Goal: Task Accomplishment & Management: Manage account settings

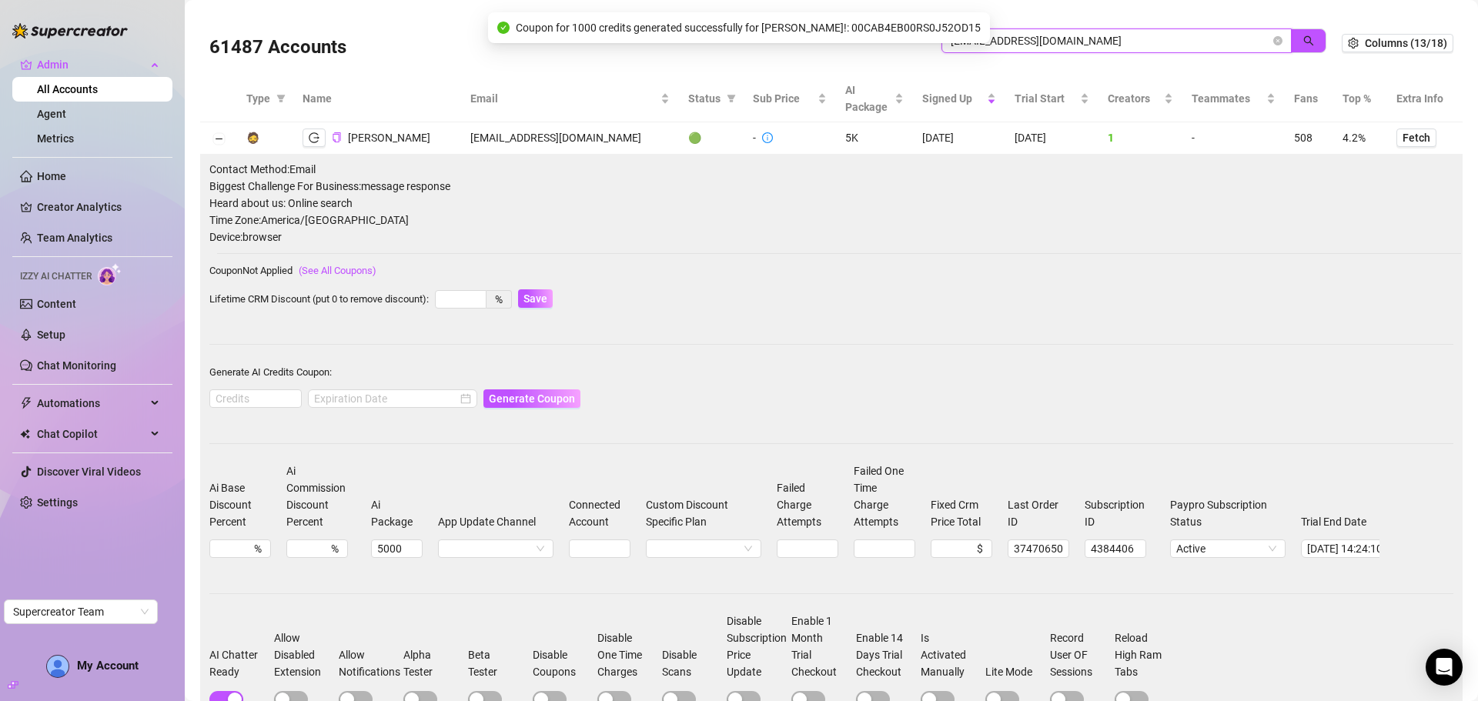
drag, startPoint x: 1084, startPoint y: 39, endPoint x: 823, endPoint y: 29, distance: 261.2
click at [823, 29] on body "Admin All Accounts Agent Metrics Home Creator Analytics Team Analytics Izzy AI …" at bounding box center [739, 350] width 1478 height 701
click at [1047, 31] on span "mattsaenz@icloud.com" at bounding box center [1117, 40] width 350 height 25
click at [1016, 39] on input "mattsaenz@icloud.com" at bounding box center [1111, 40] width 320 height 17
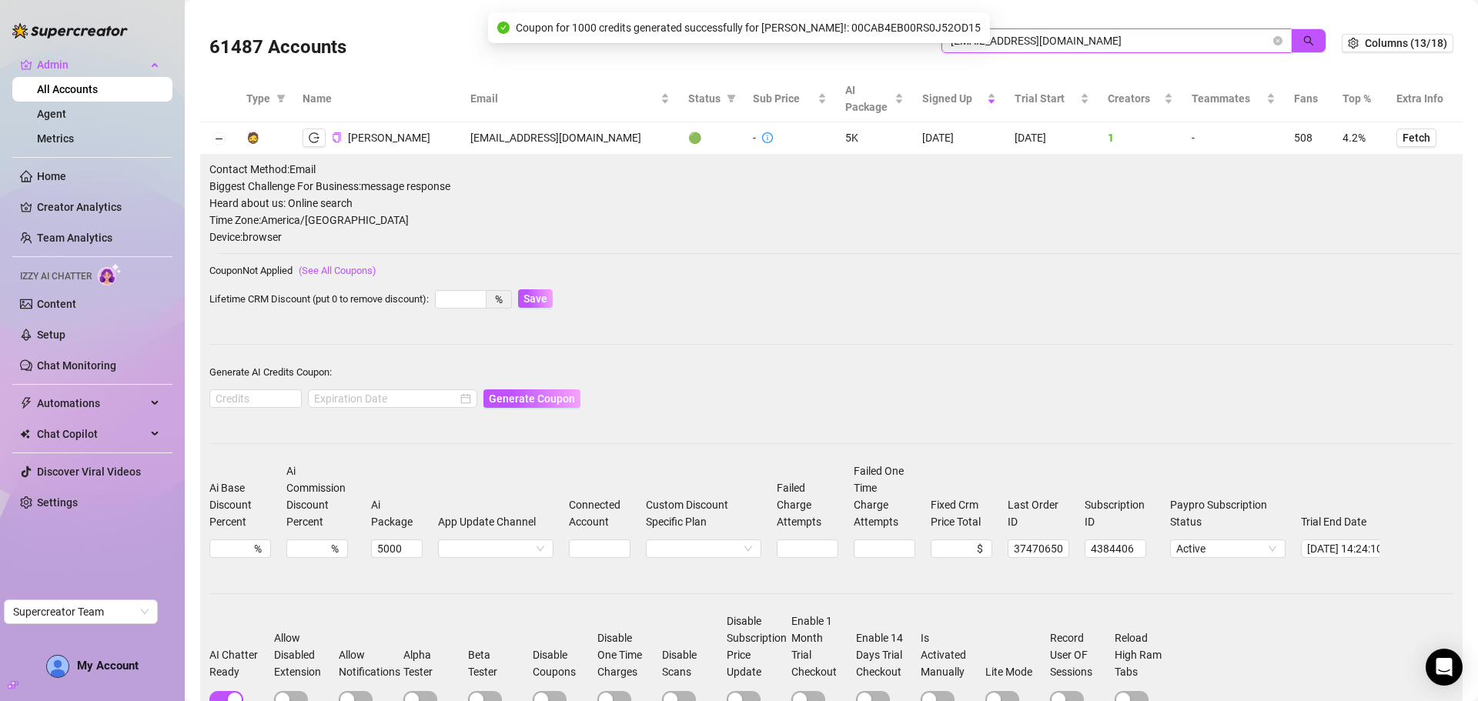
click at [1016, 39] on input "mattsaenz@icloud.com" at bounding box center [1111, 40] width 320 height 17
paste input "labopika@gmail"
click at [1307, 40] on button "button" at bounding box center [1308, 40] width 35 height 25
drag, startPoint x: 555, startPoint y: 136, endPoint x: 435, endPoint y: 131, distance: 120.2
click at [435, 131] on tr "🧔 Luna Sake labopika@gmail.com ❌ $279 - 18/11/2024 18/11/2024 1 1 1,010 0.4% Fe…" at bounding box center [831, 138] width 1263 height 32
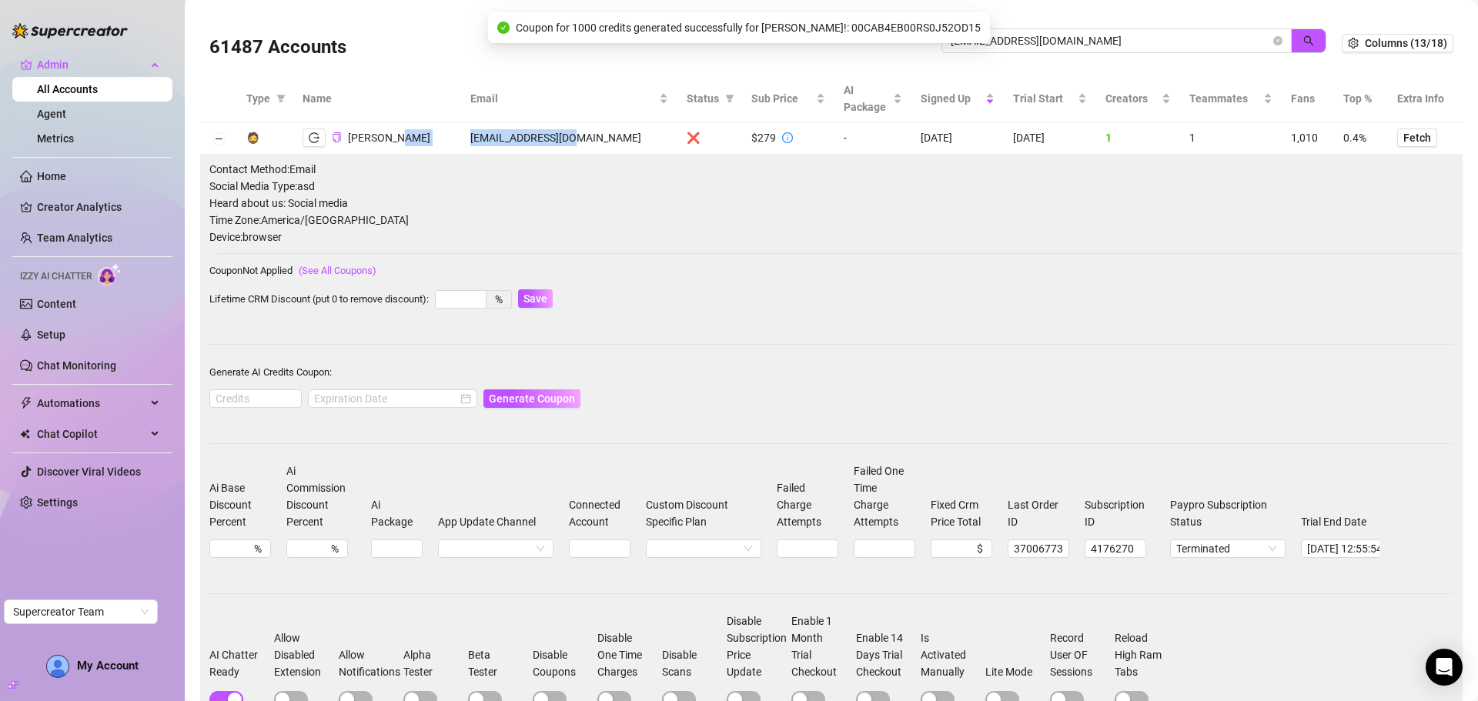
copy tr "labopika@gmail.com"
click at [322, 132] on button "button" at bounding box center [314, 138] width 23 height 18
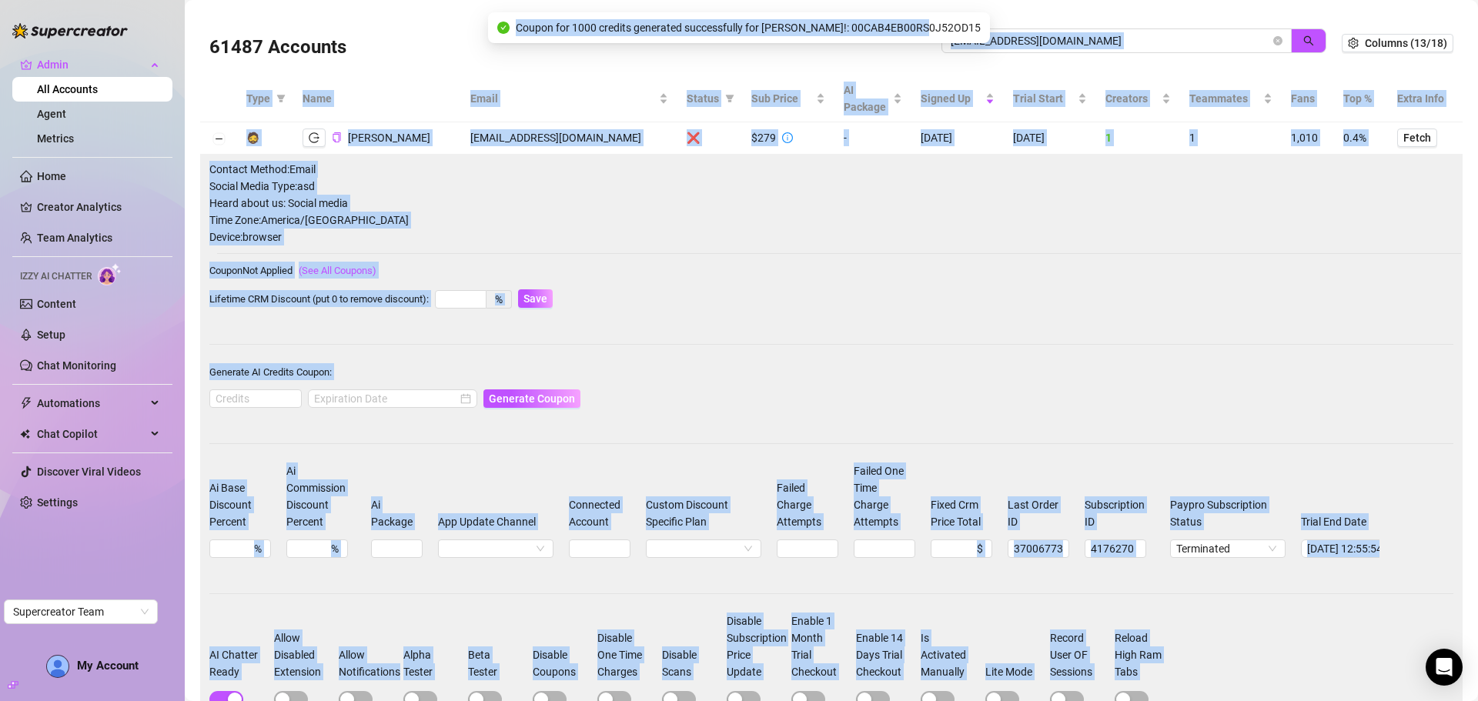
drag, startPoint x: 1113, startPoint y: 26, endPoint x: 920, endPoint y: 28, distance: 193.3
click at [920, 28] on body "Admin All Accounts Agent Metrics Home Creator Analytics Team Analytics Izzy AI …" at bounding box center [739, 350] width 1478 height 701
click at [1048, 40] on input "labopika@gmail.com" at bounding box center [1111, 40] width 320 height 17
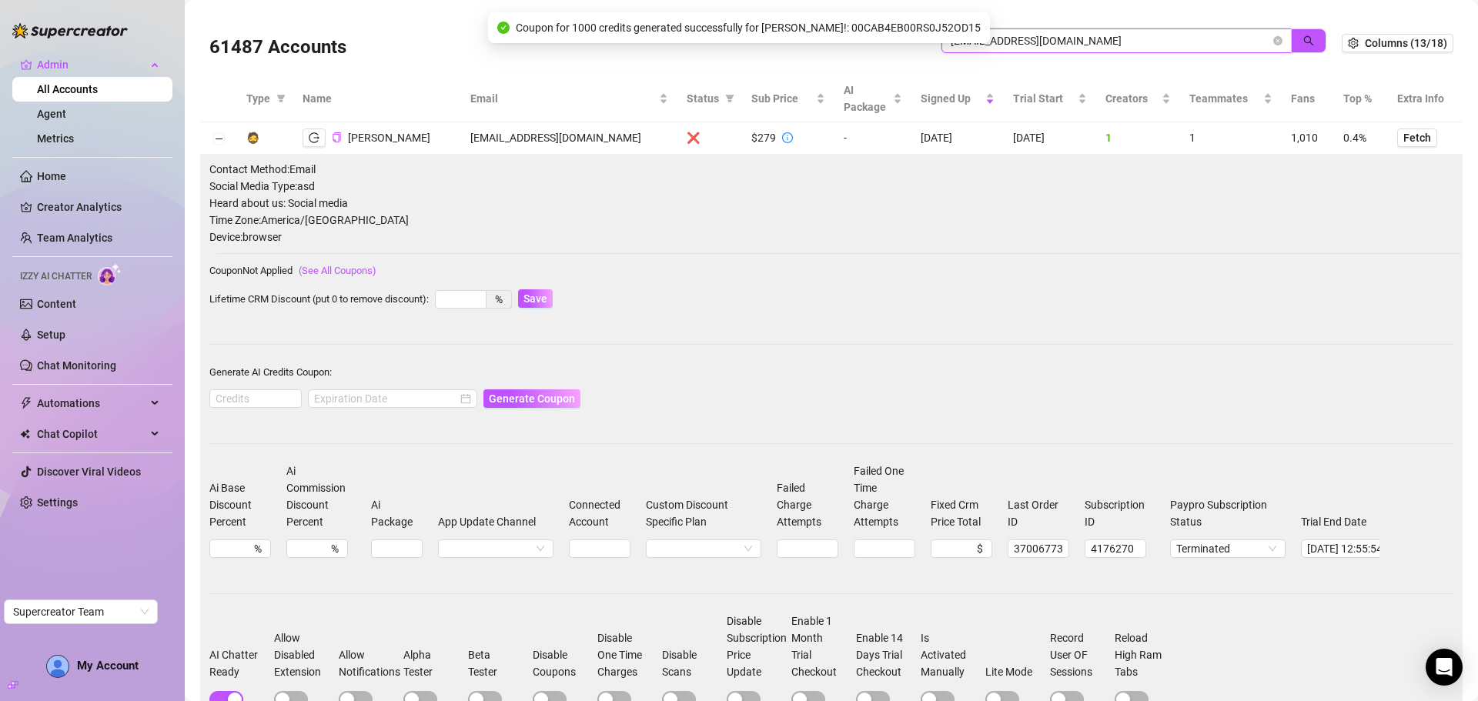
click at [1057, 41] on input "labopika@gmail.com" at bounding box center [1111, 40] width 320 height 17
paste input "huicagunot"
click at [1304, 39] on button "button" at bounding box center [1308, 40] width 35 height 25
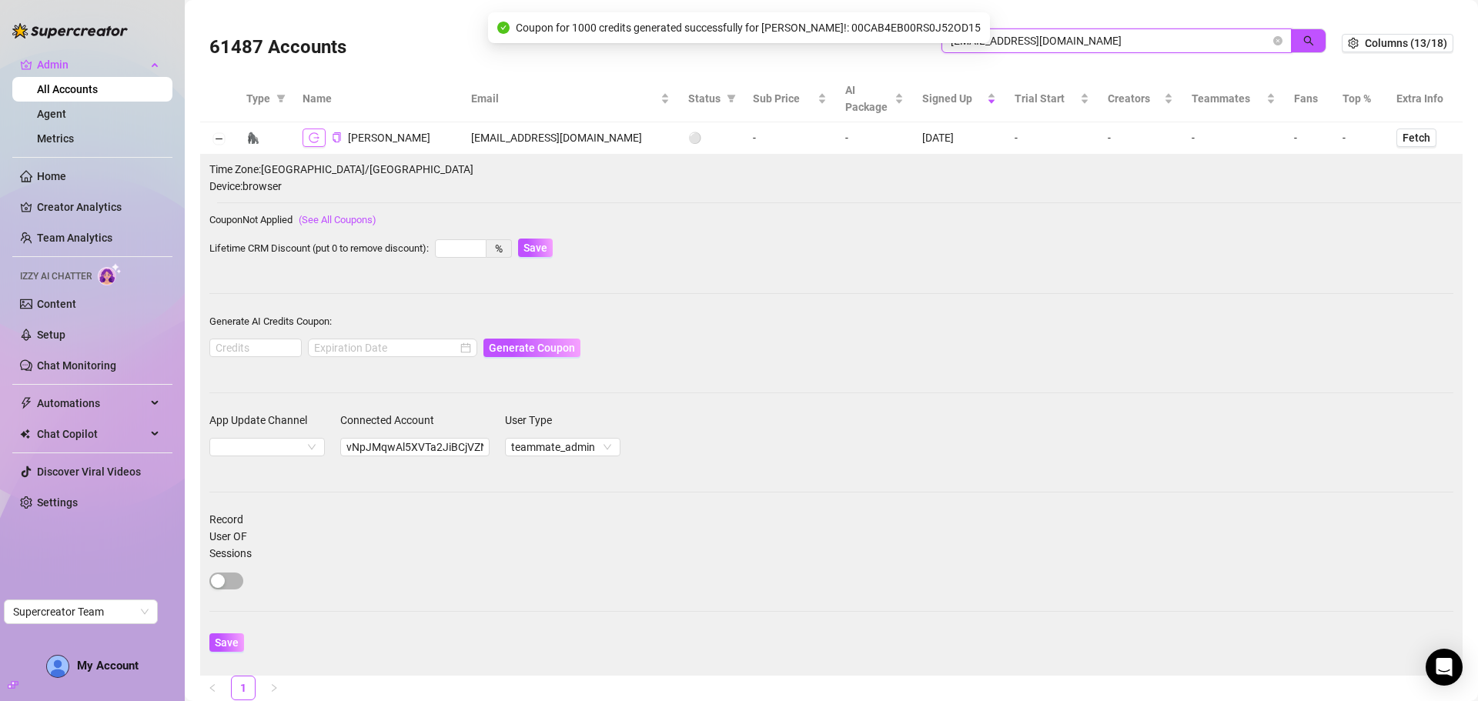
type input "lhuicagunot@gmail.com"
click at [320, 135] on button "button" at bounding box center [314, 138] width 23 height 18
click at [403, 440] on input "vNpJMqwAl5XVTa2JiBCjVZNjnsa2" at bounding box center [414, 447] width 149 height 18
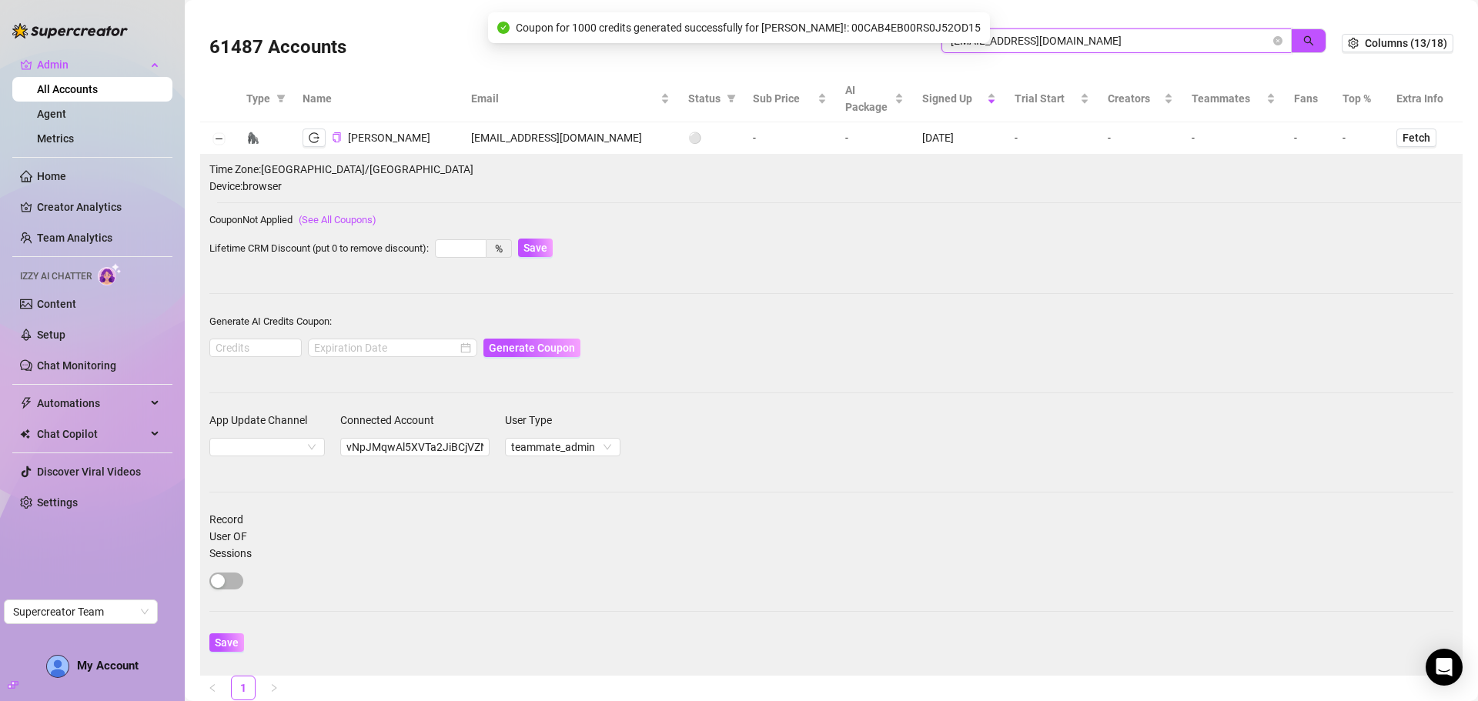
click at [1100, 33] on input "lhuicagunot@gmail.com" at bounding box center [1111, 40] width 320 height 17
paste input "vNpJMqwAl5XVTa2JiBCjVZNjnsa2"
click at [1304, 39] on icon "search" at bounding box center [1309, 40] width 11 height 11
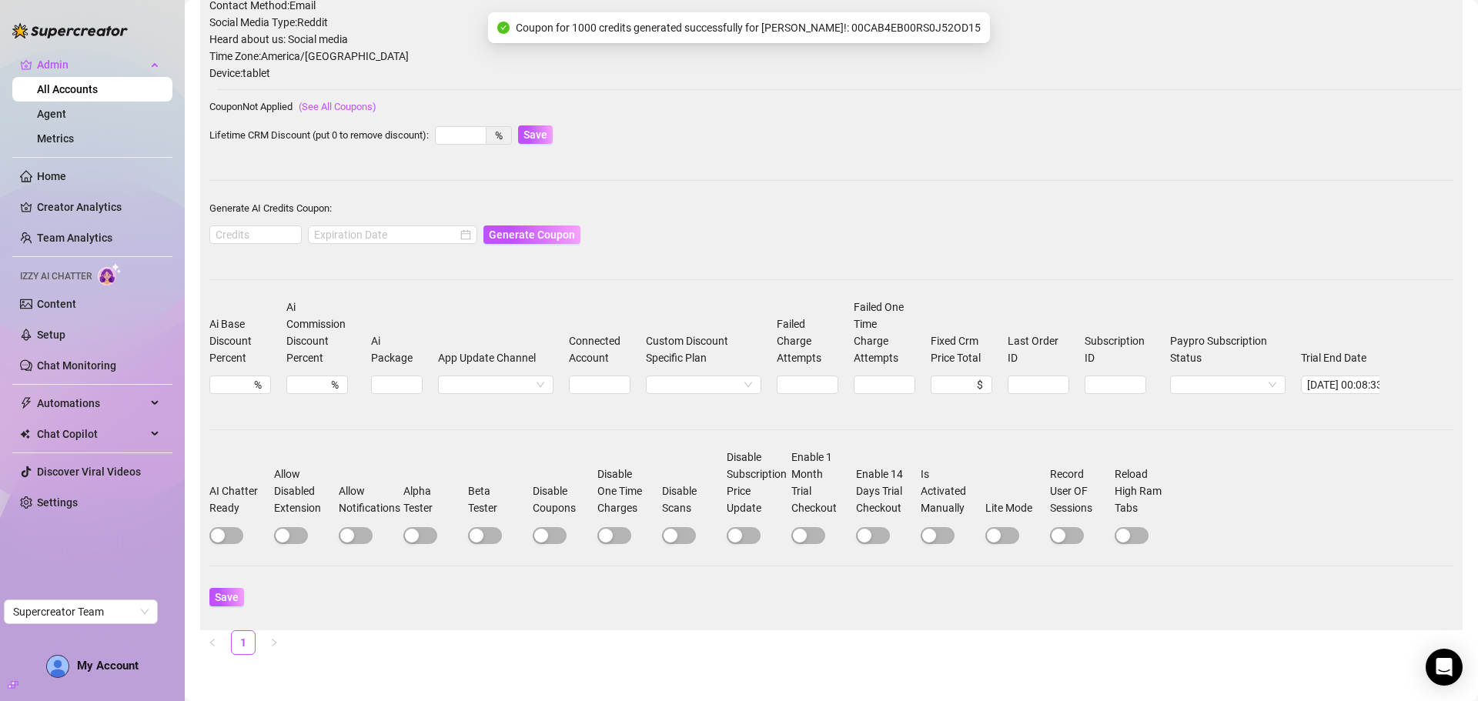
scroll to position [177, 0]
type input "vNpJMqwAl5XVTa2JiBCjVZNjnsa2"
click at [223, 523] on div at bounding box center [240, 535] width 62 height 25
click at [225, 528] on span "button" at bounding box center [226, 535] width 34 height 17
click at [253, 226] on input at bounding box center [255, 234] width 91 height 17
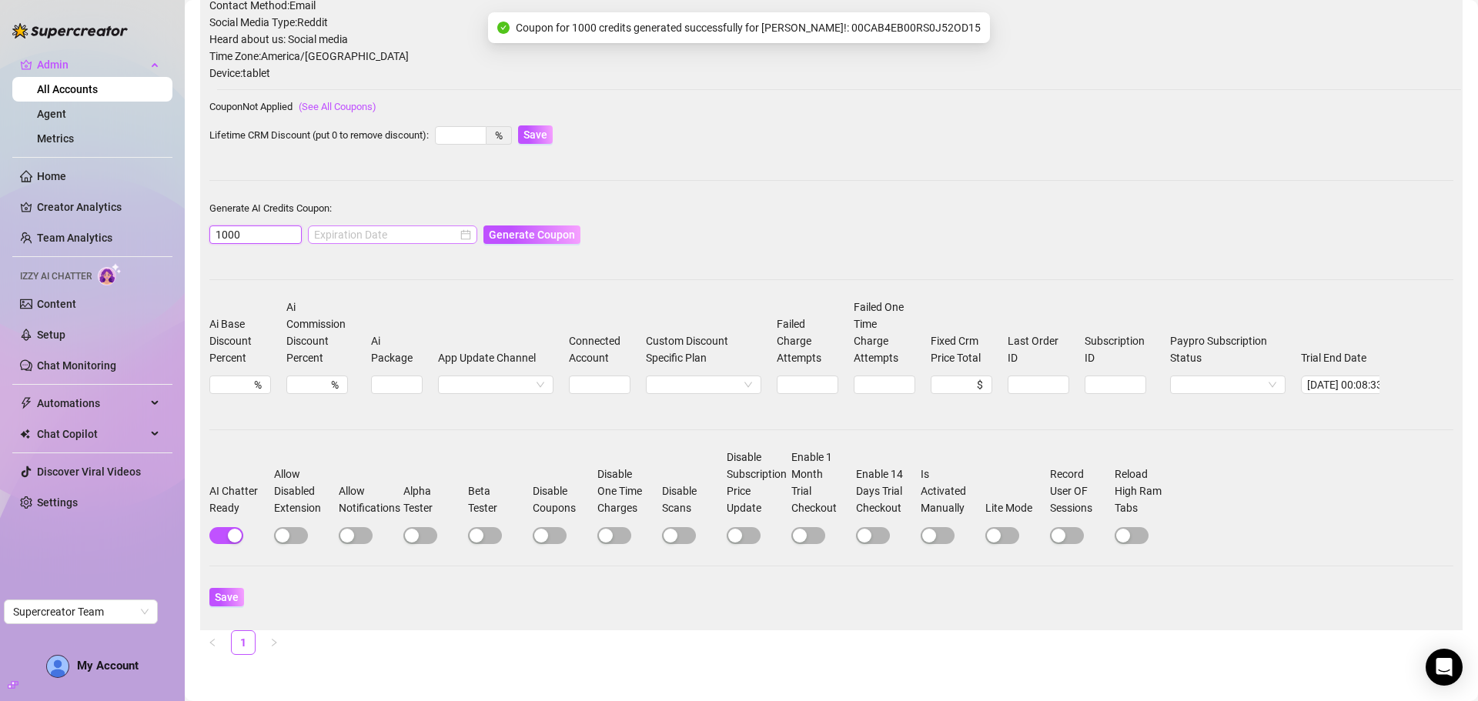
type input "1000"
click at [437, 226] on input at bounding box center [385, 234] width 143 height 17
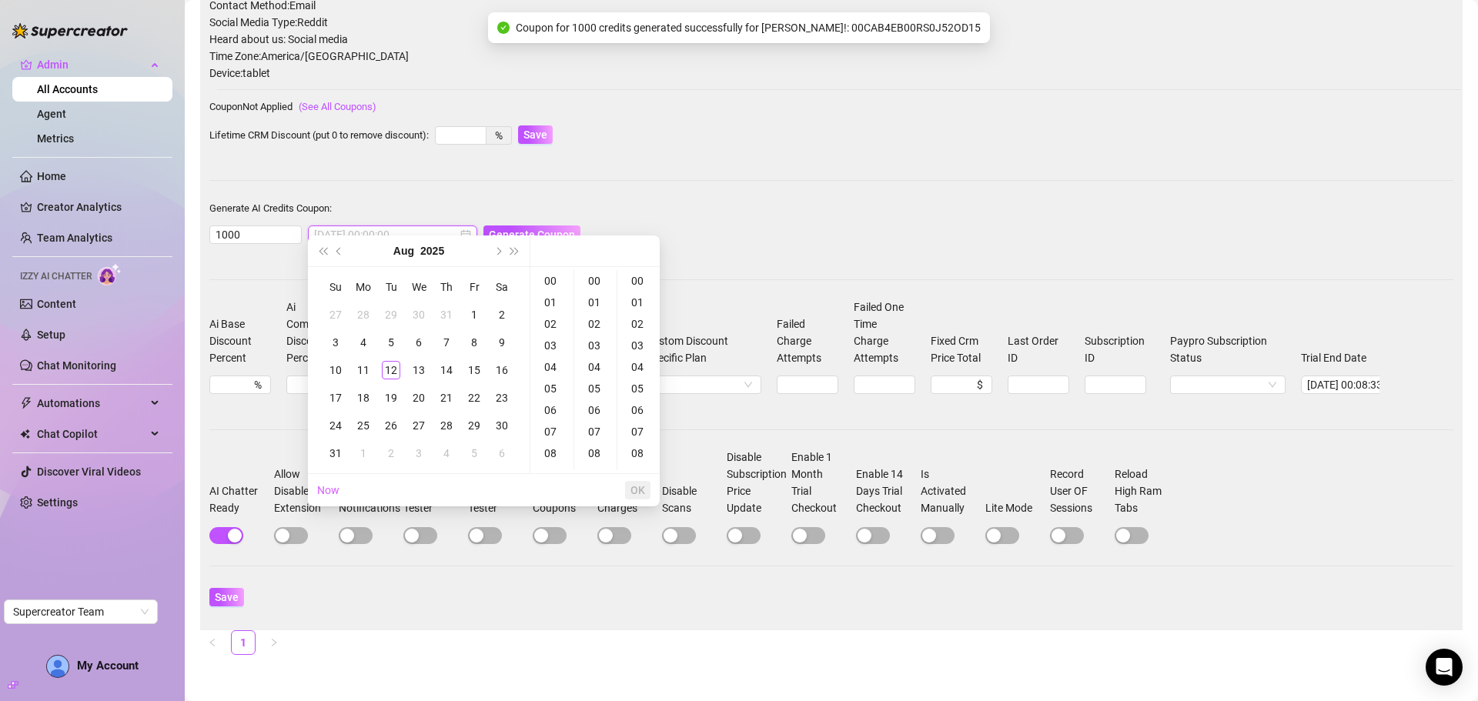
type input "2025-07-31 00:00:00"
click at [495, 249] on span "Next month (PageDown)" at bounding box center [498, 251] width 8 height 8
click at [477, 337] on div "12" at bounding box center [474, 342] width 18 height 18
type input "2025-09-12 00:00:00"
click at [637, 487] on span "OK" at bounding box center [638, 490] width 15 height 12
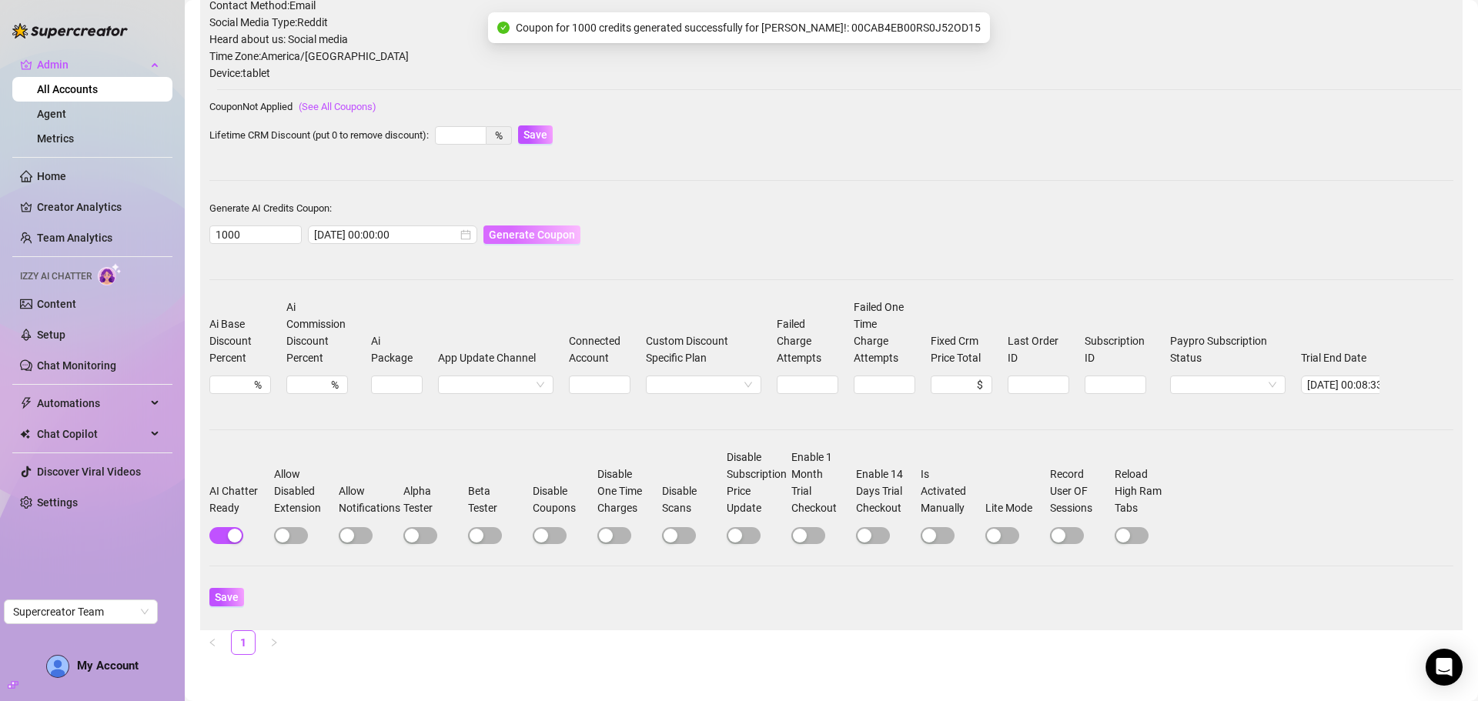
click at [522, 229] on button "Generate Coupon" at bounding box center [532, 235] width 97 height 18
click at [223, 594] on span "Save" at bounding box center [227, 597] width 24 height 12
drag, startPoint x: 949, startPoint y: 70, endPoint x: 831, endPoint y: 77, distance: 118.8
click at [831, 77] on div "Coupon for 1000 credits generated successfully for Jessica!: EF99372600RS0J52OA…" at bounding box center [739, 70] width 499 height 31
copy span "EF99372600RS0J52OAE9"
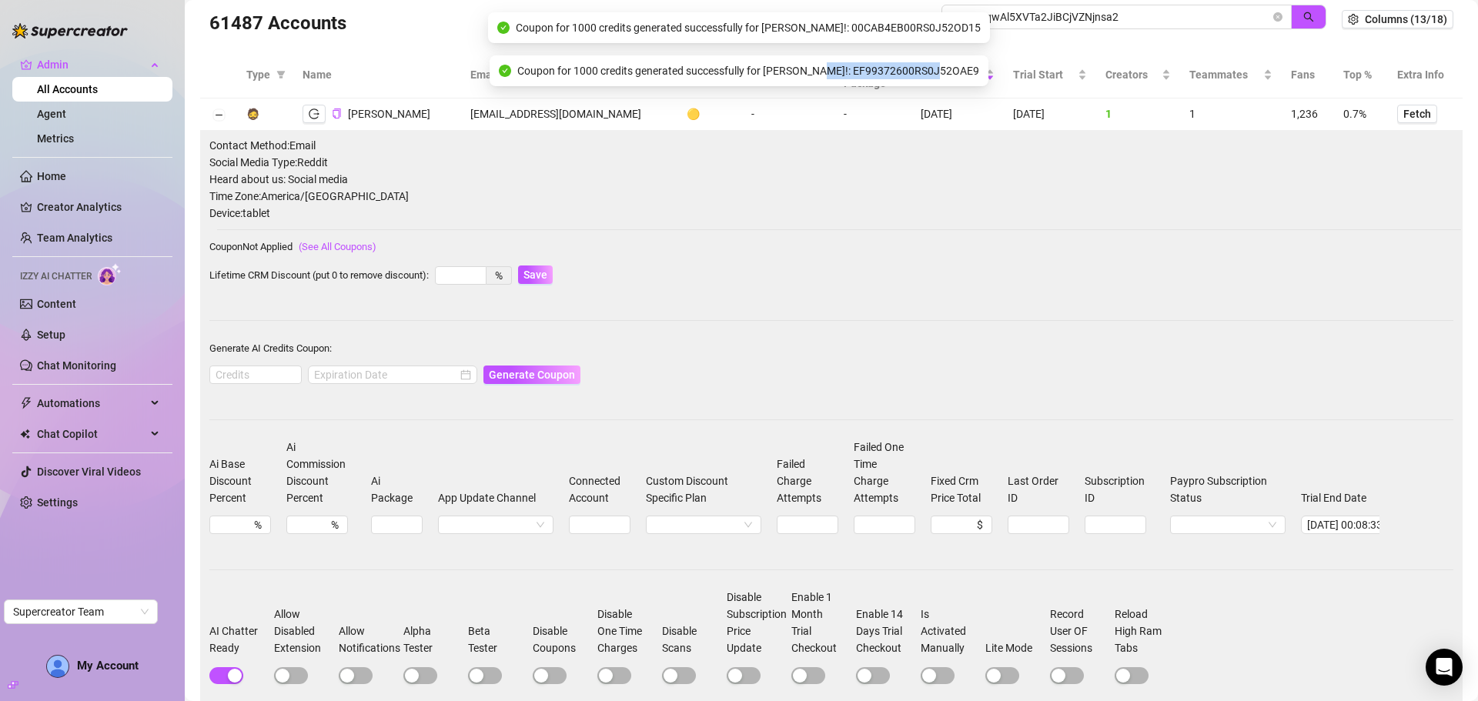
scroll to position [23, 0]
click at [316, 109] on icon "logout" at bounding box center [314, 114] width 11 height 11
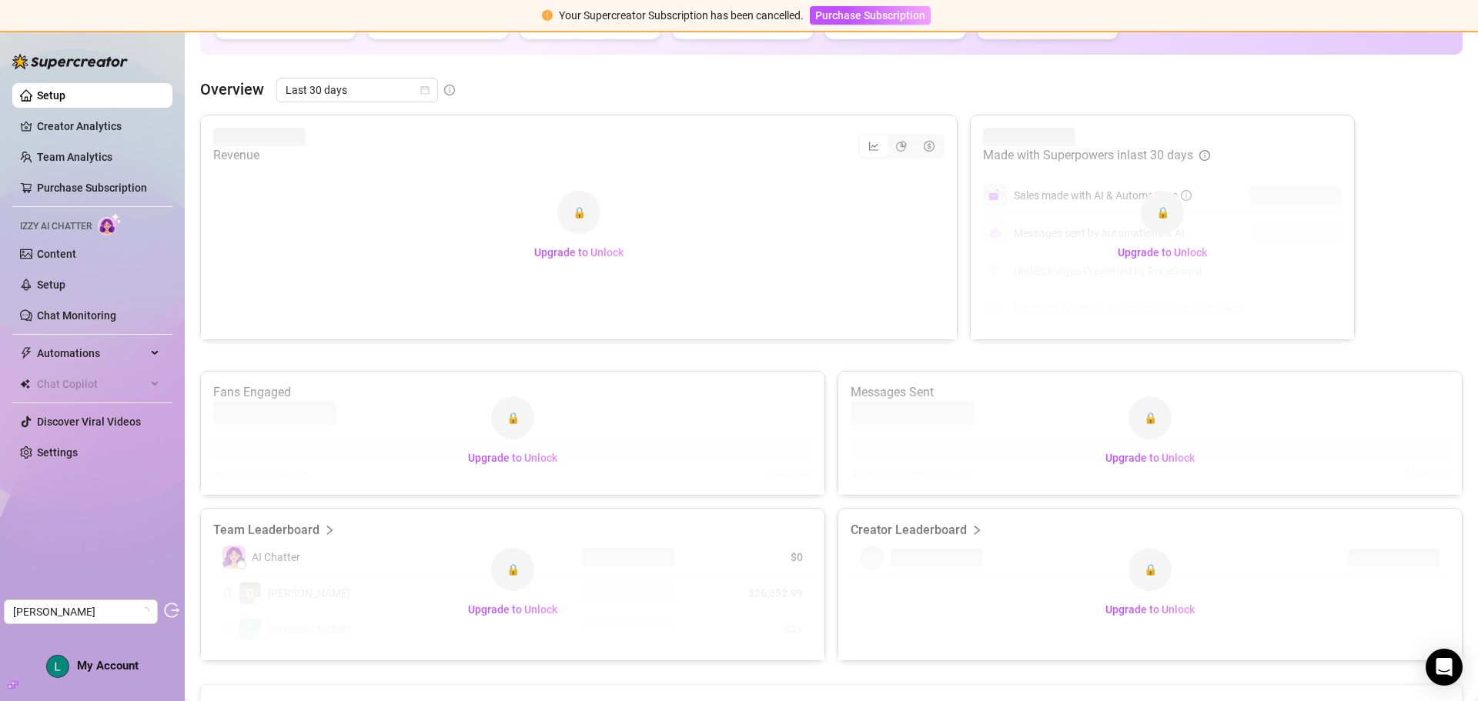
scroll to position [385, 0]
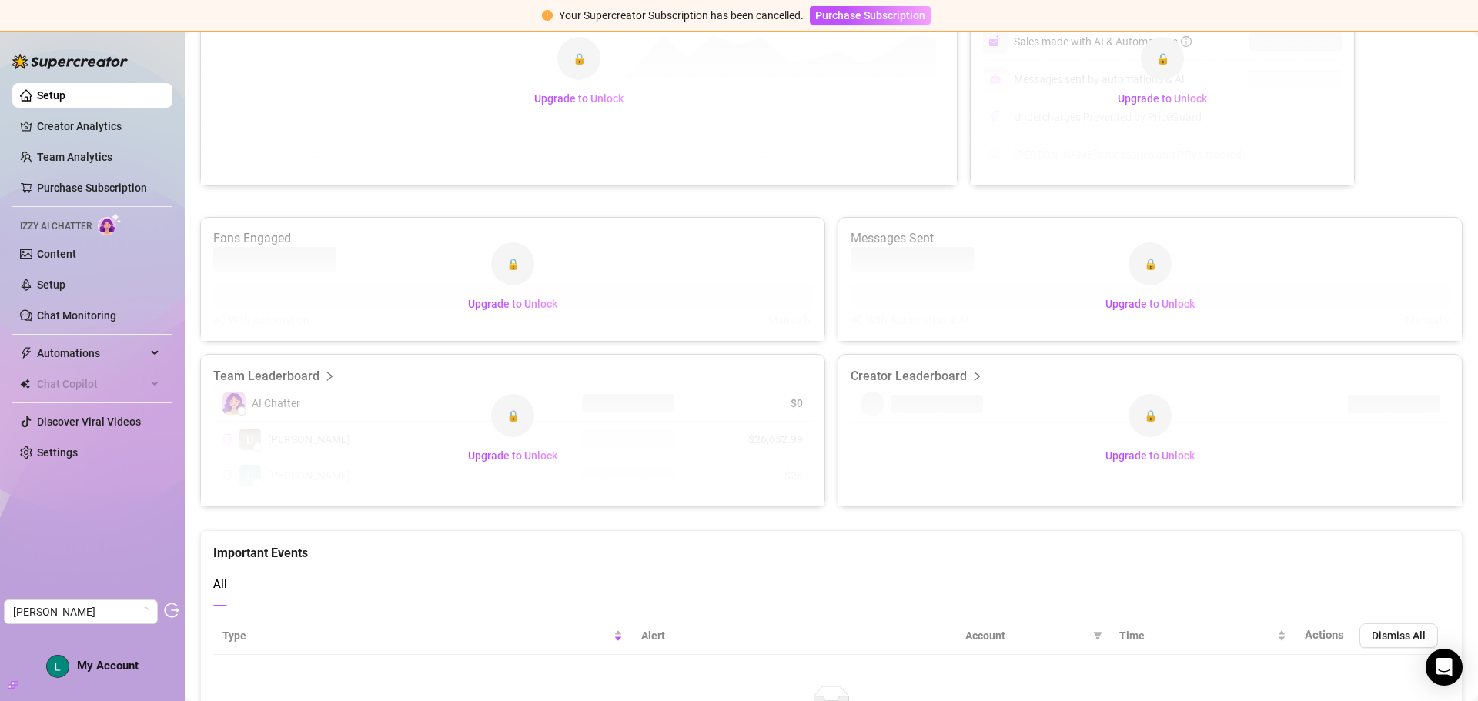
click at [56, 440] on ul "Setup Creator Analytics Team Analytics Purchase Subscription Izzy AI Chatter Co…" at bounding box center [92, 274] width 160 height 394
click at [54, 452] on link "Settings" at bounding box center [57, 453] width 41 height 12
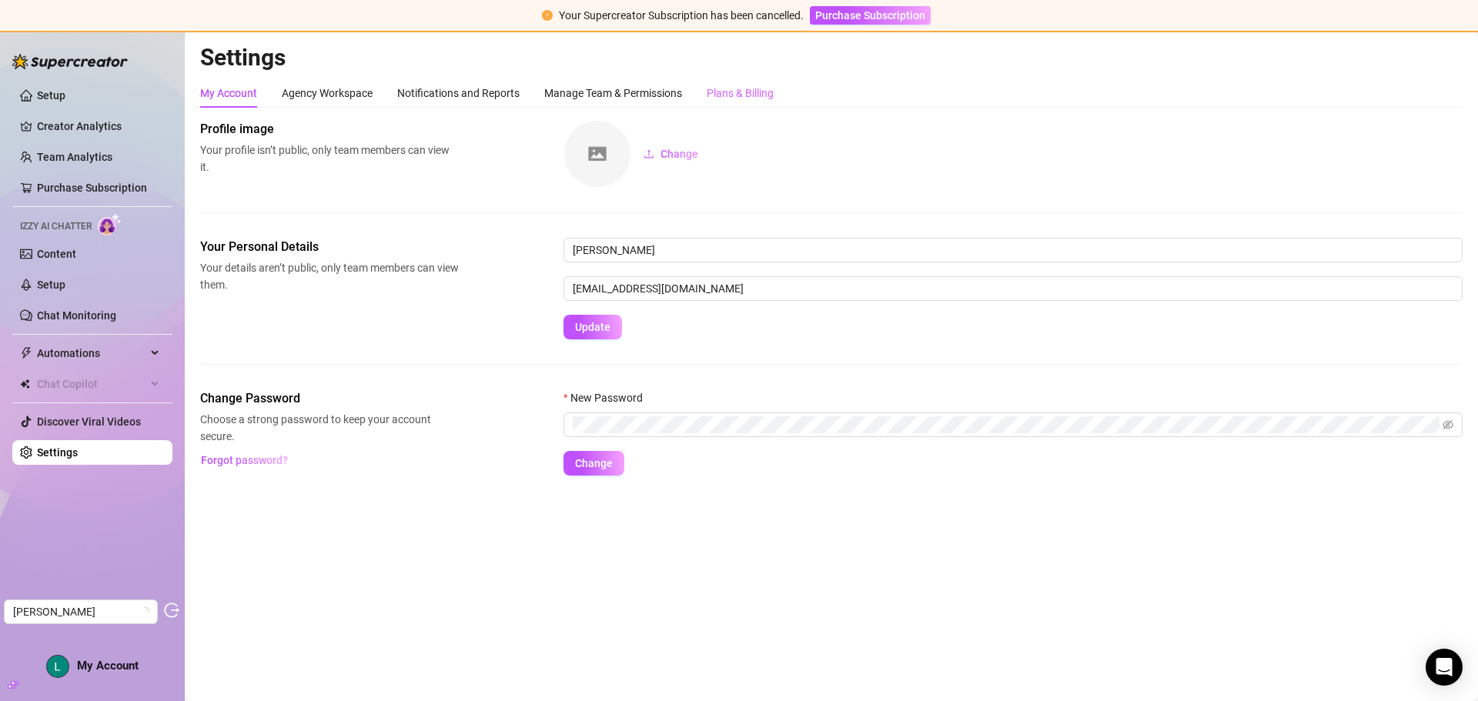
click at [749, 81] on div "Plans & Billing" at bounding box center [740, 93] width 67 height 29
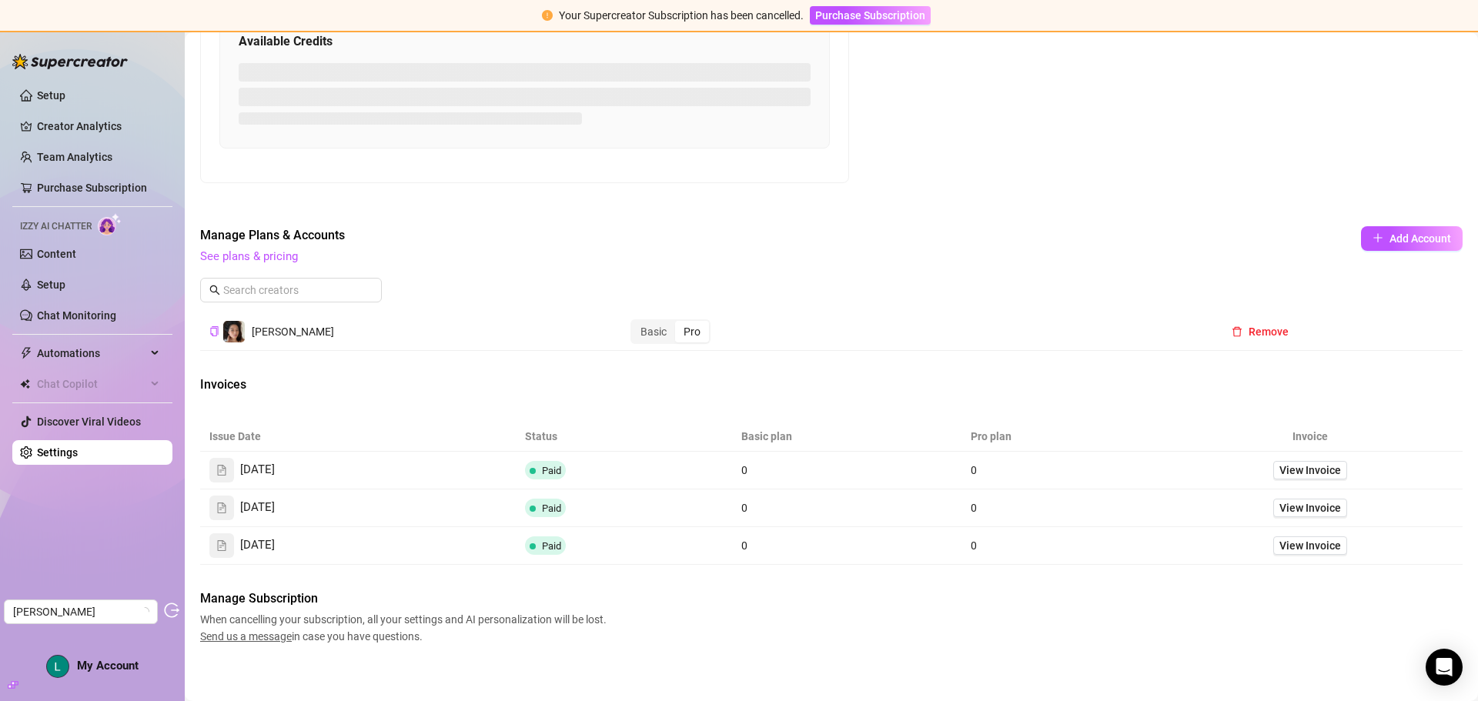
scroll to position [795, 0]
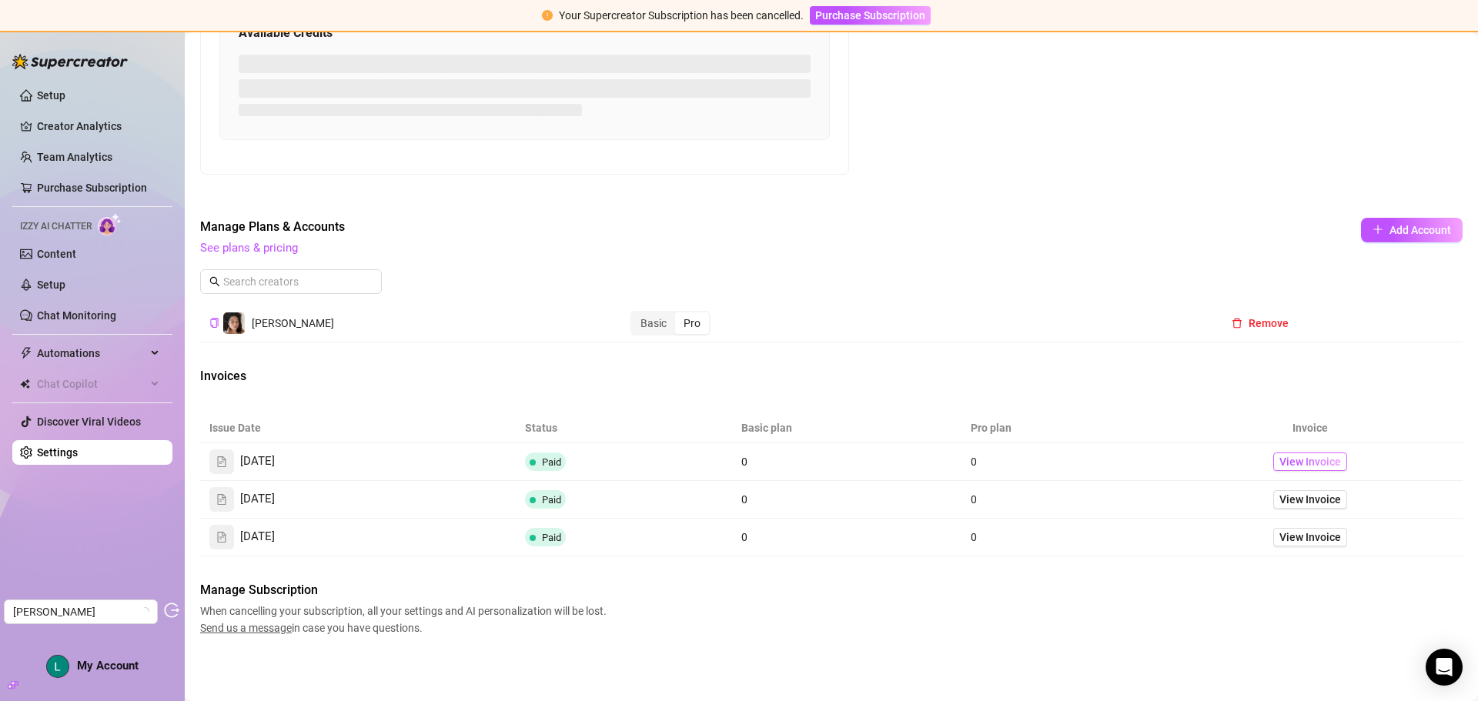
click at [1280, 463] on span "View Invoice" at bounding box center [1311, 462] width 62 height 17
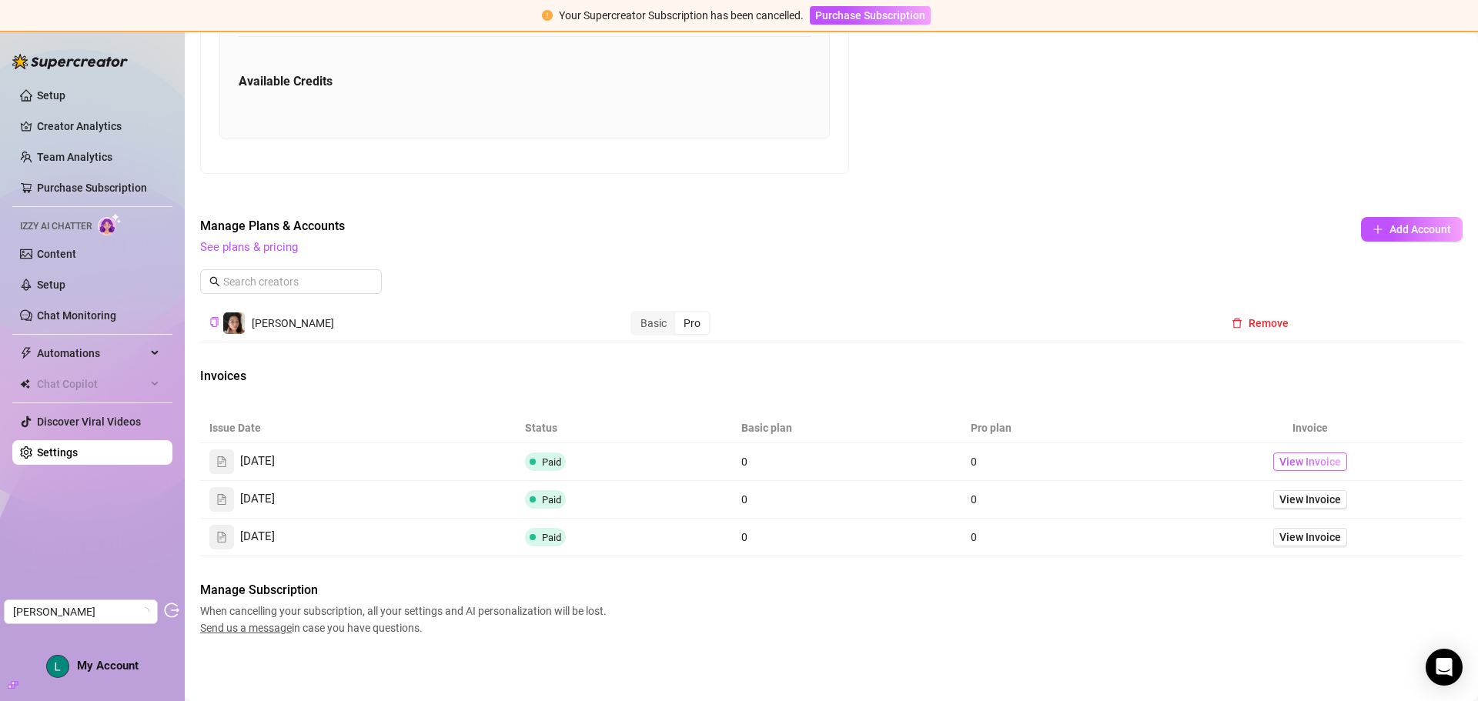
scroll to position [796, 0]
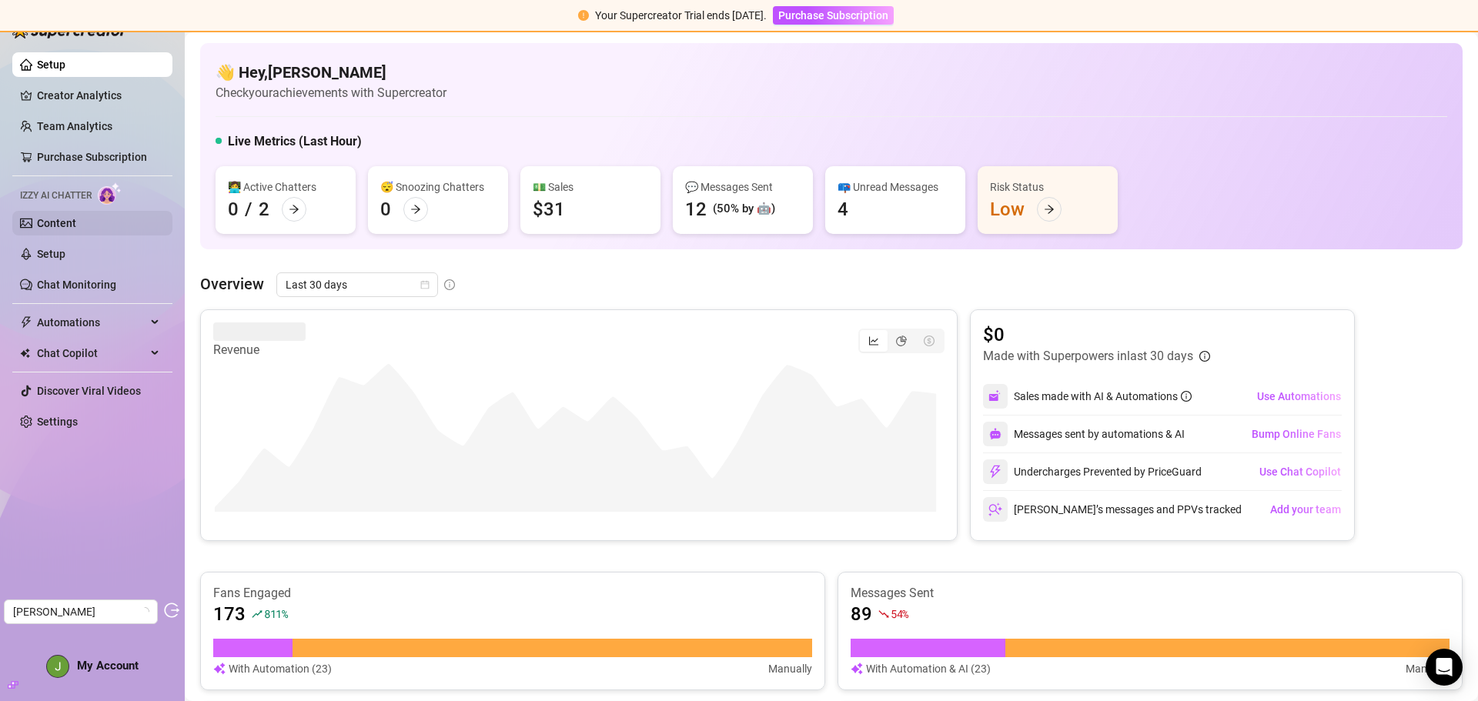
click at [59, 220] on link "Content" at bounding box center [56, 223] width 39 height 12
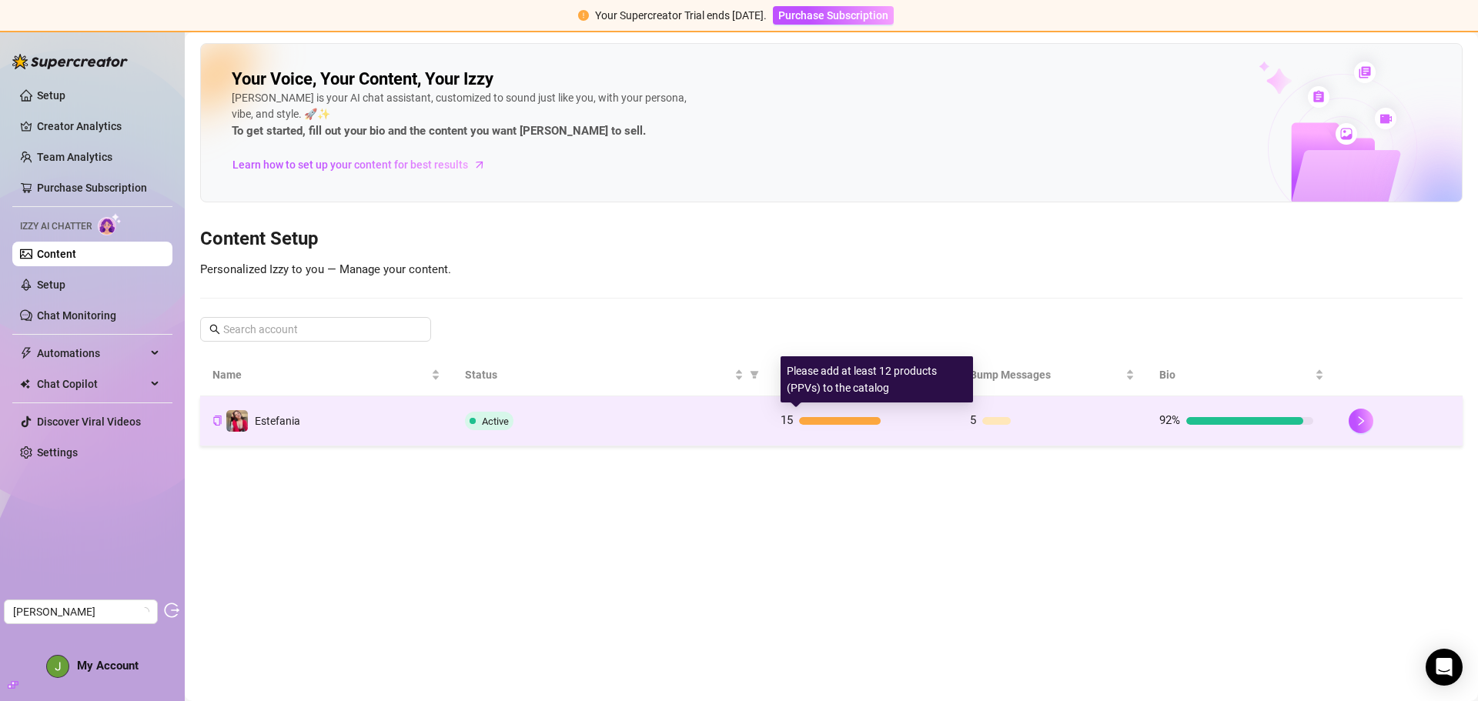
click at [876, 412] on div "15" at bounding box center [858, 421] width 154 height 18
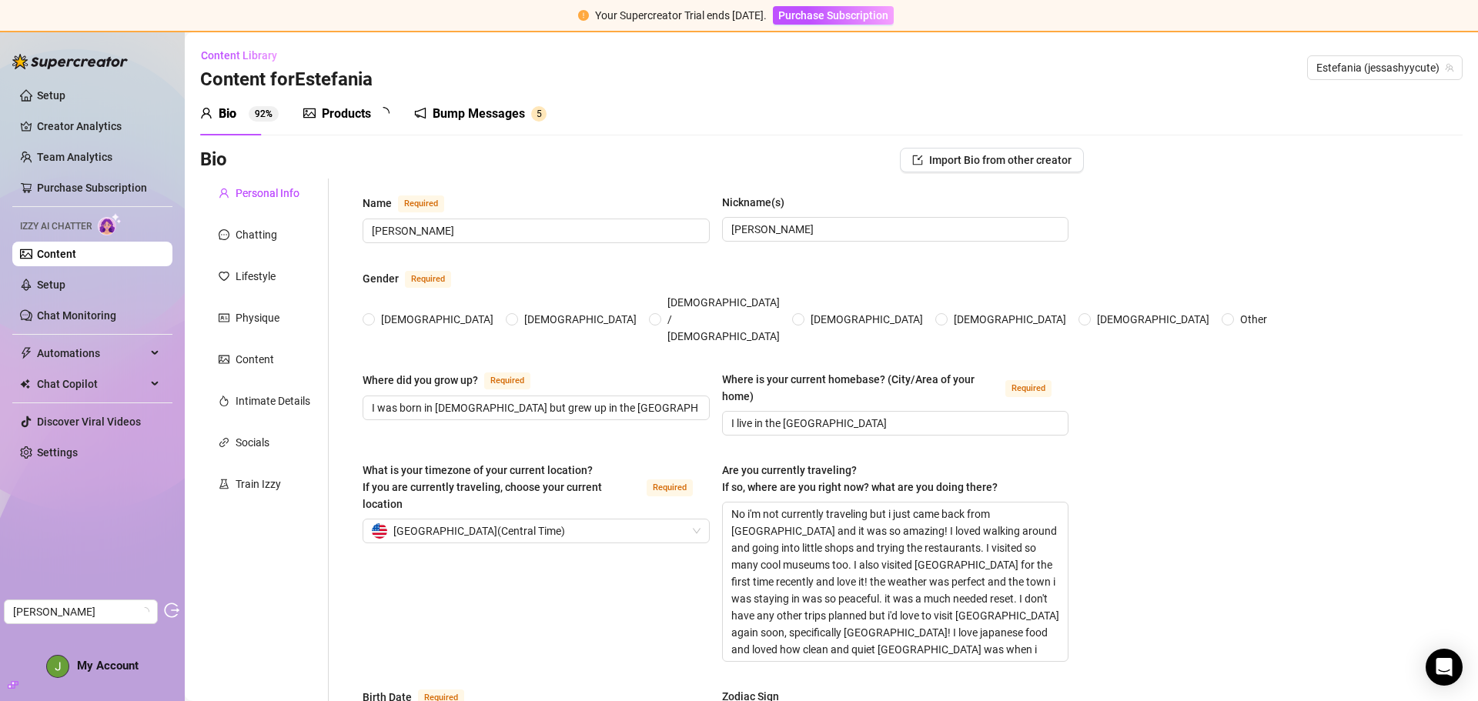
radio input "true"
type input "December 21st, 1994"
click at [337, 109] on div "Products" at bounding box center [346, 114] width 49 height 18
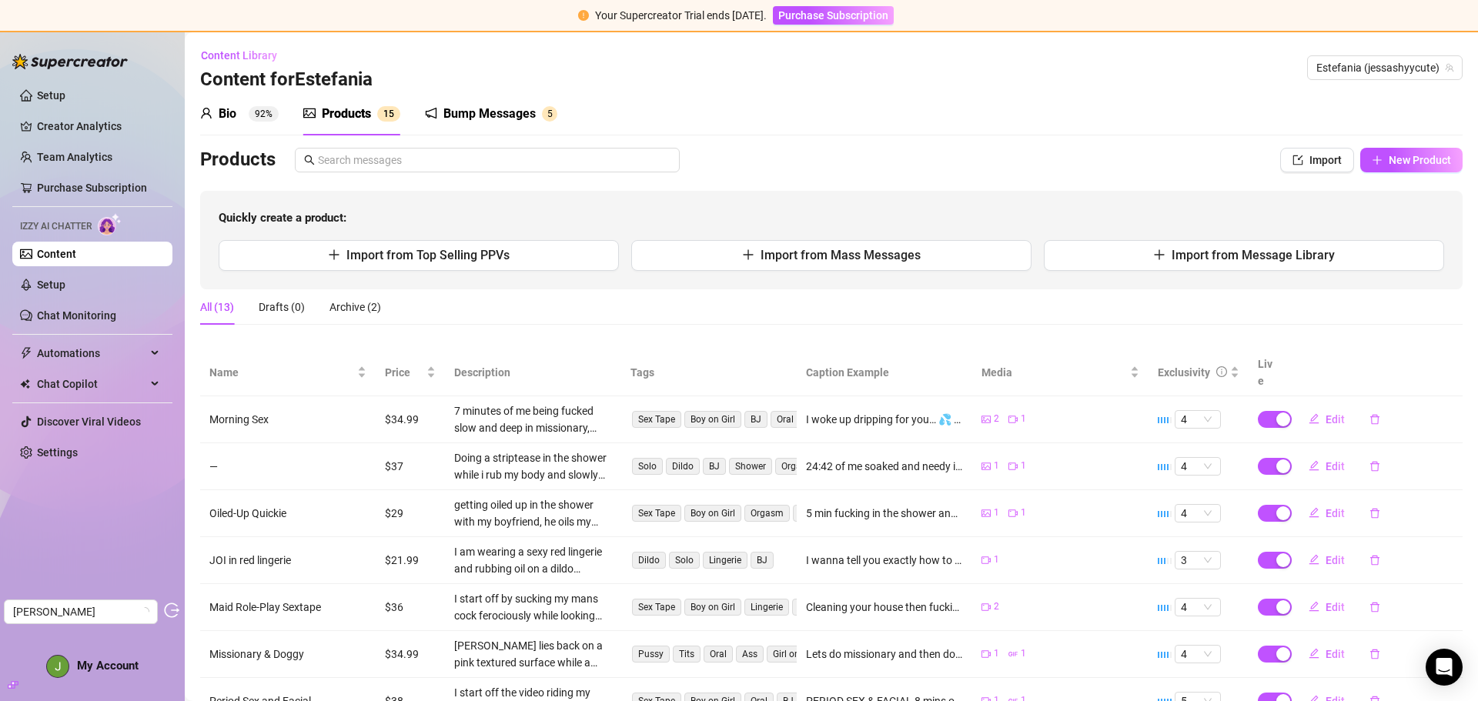
click at [463, 111] on div "Bump Messages" at bounding box center [490, 114] width 92 height 18
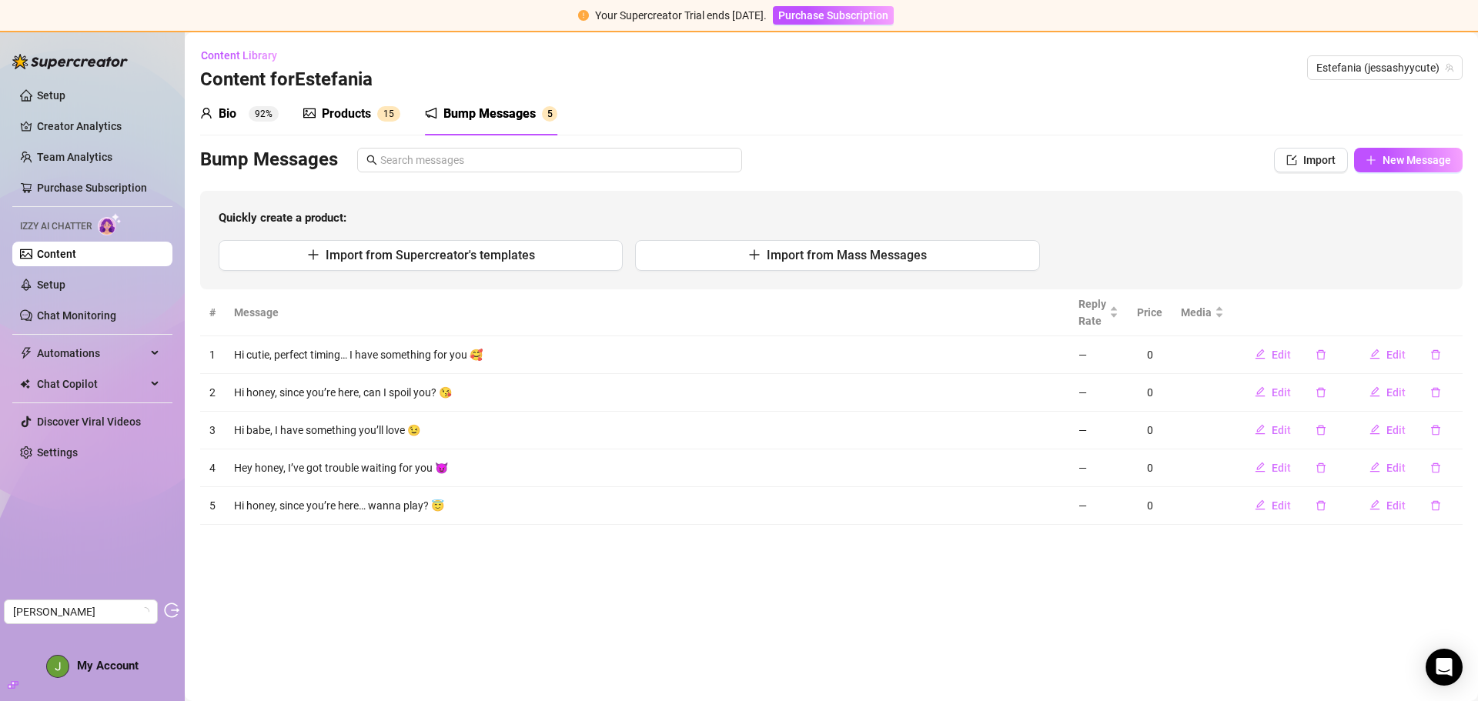
click at [234, 106] on div "Bio" at bounding box center [228, 114] width 18 height 18
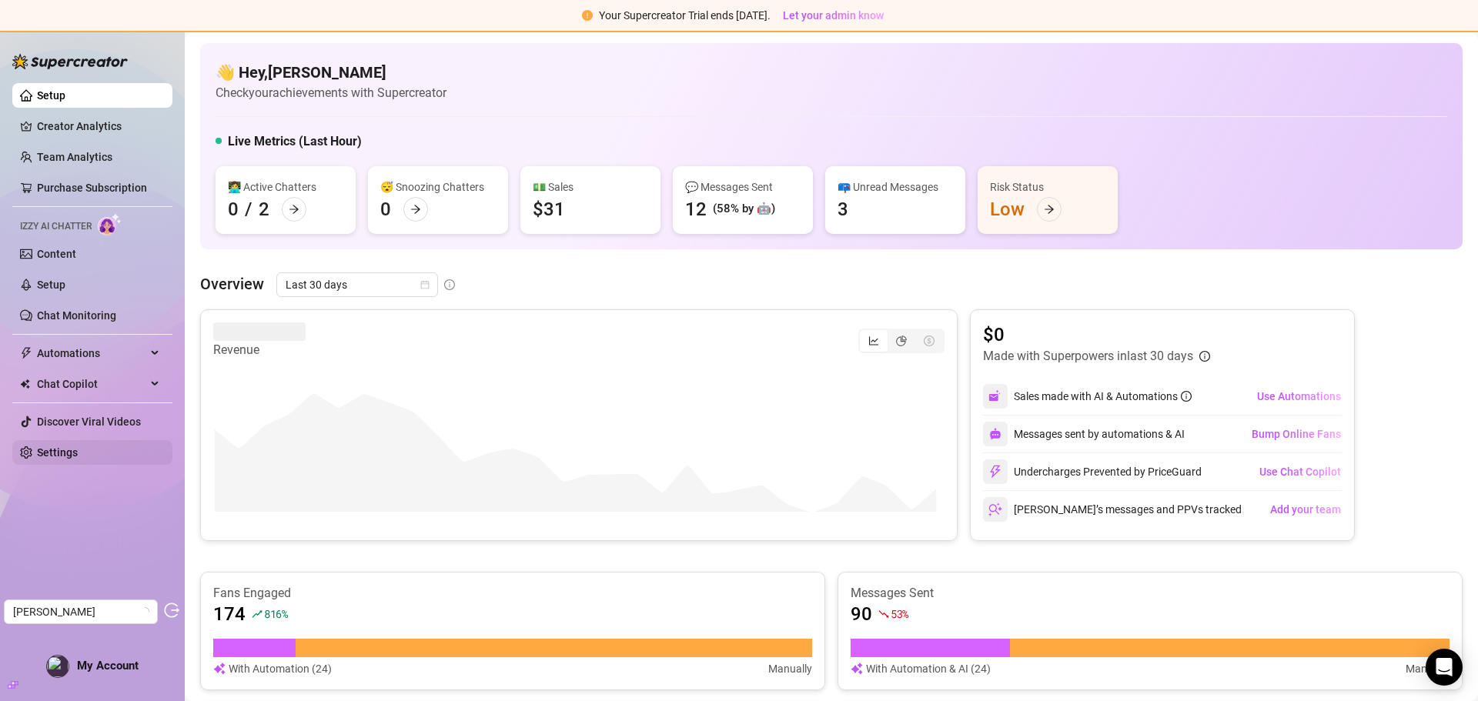
click at [61, 450] on link "Settings" at bounding box center [57, 453] width 41 height 12
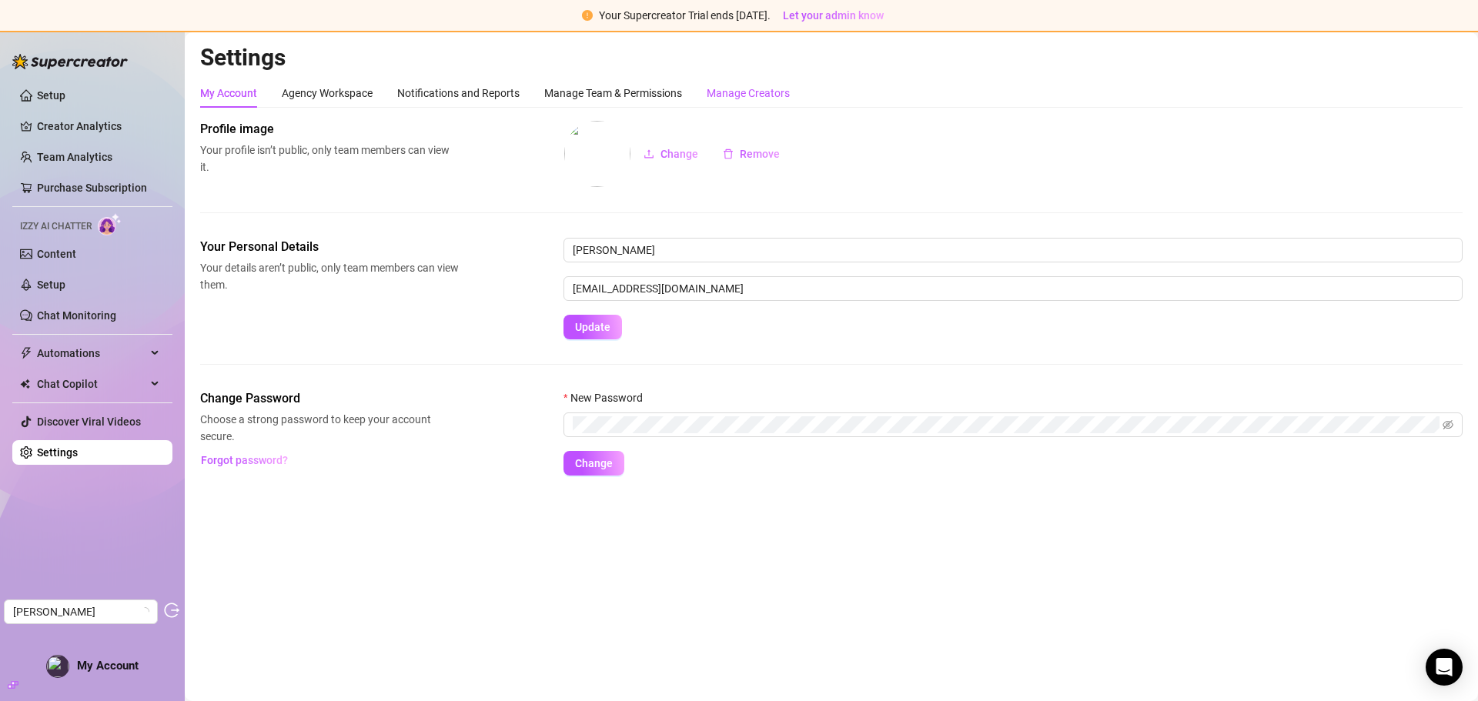
click at [720, 89] on div "Manage Creators" at bounding box center [748, 93] width 83 height 17
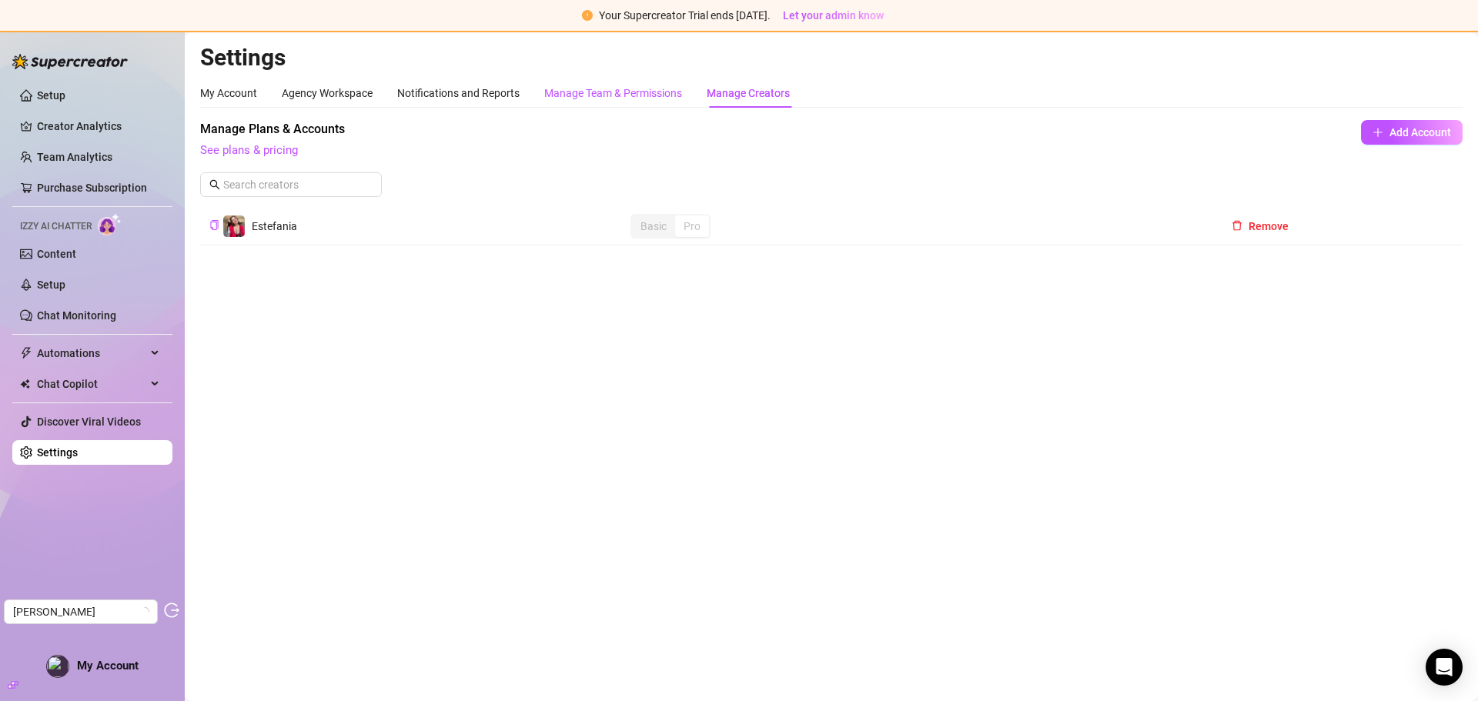
click at [589, 89] on div "Manage Team & Permissions" at bounding box center [613, 93] width 138 height 17
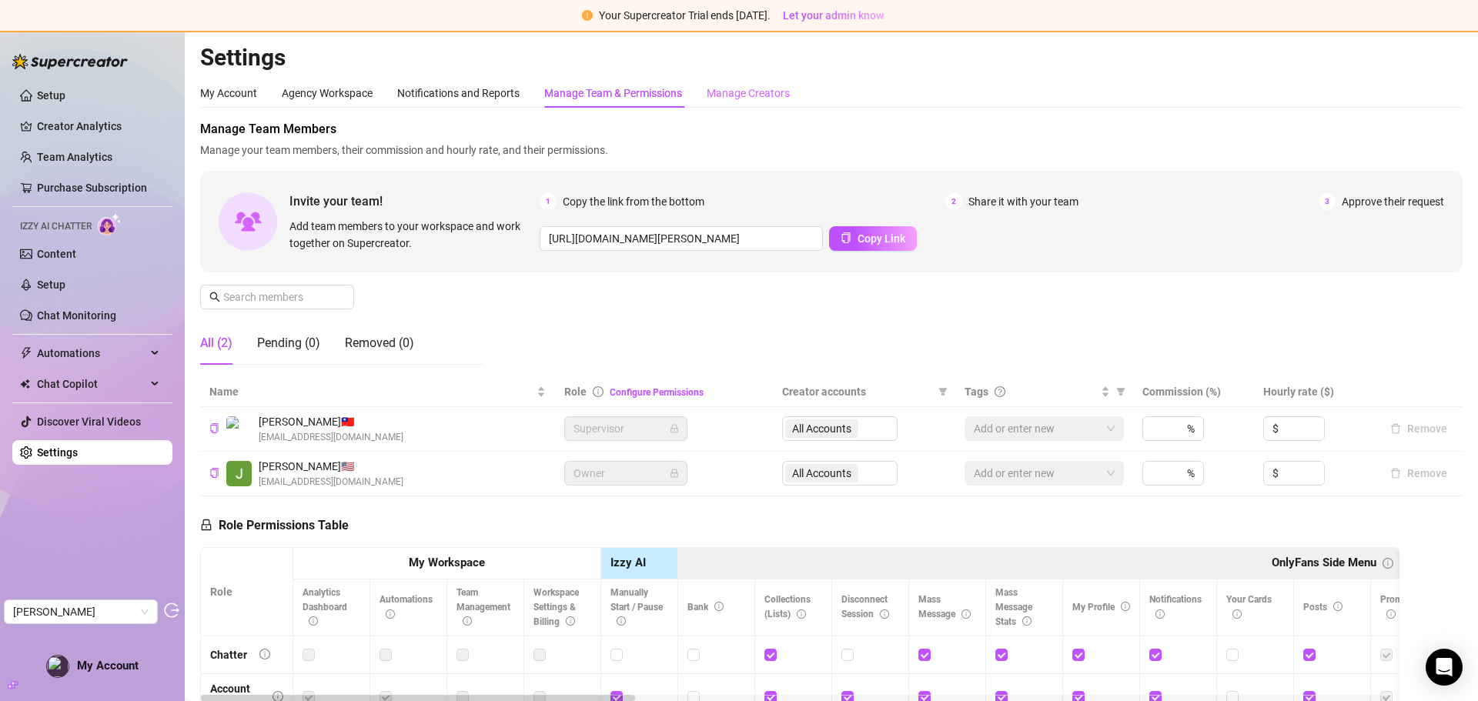
click at [745, 83] on div "Manage Creators" at bounding box center [748, 93] width 83 height 29
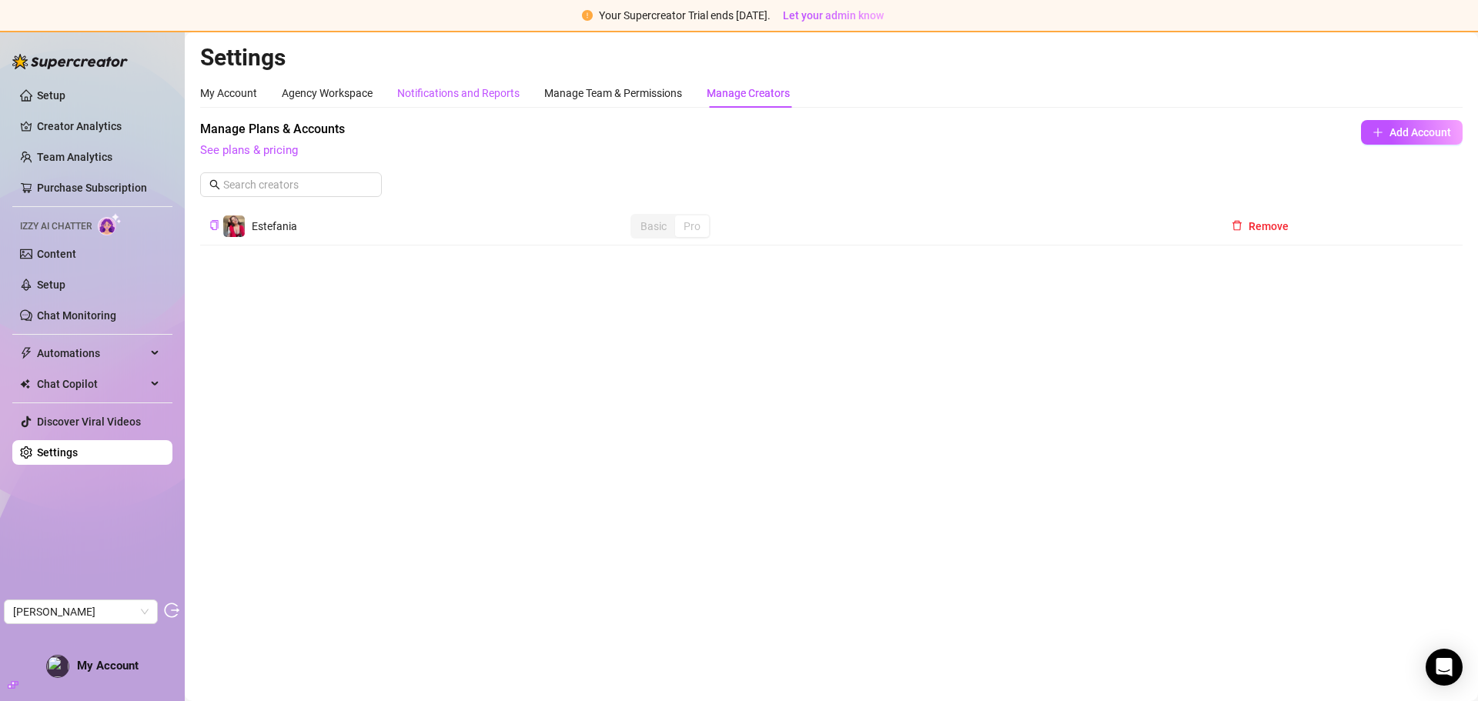
click at [446, 99] on div "Notifications and Reports" at bounding box center [458, 93] width 122 height 17
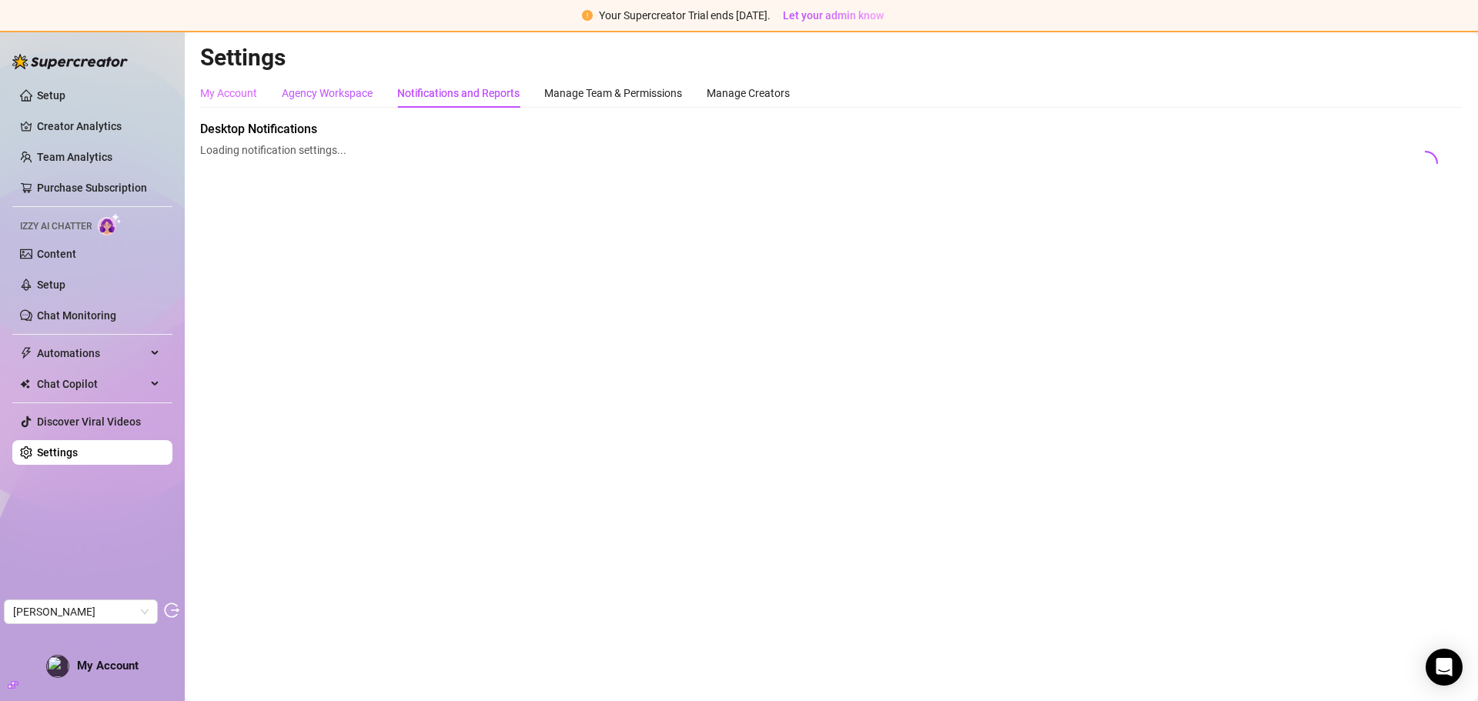
drag, startPoint x: 296, startPoint y: 88, endPoint x: 219, endPoint y: 89, distance: 77.0
click at [295, 88] on div "Agency Workspace" at bounding box center [327, 93] width 91 height 17
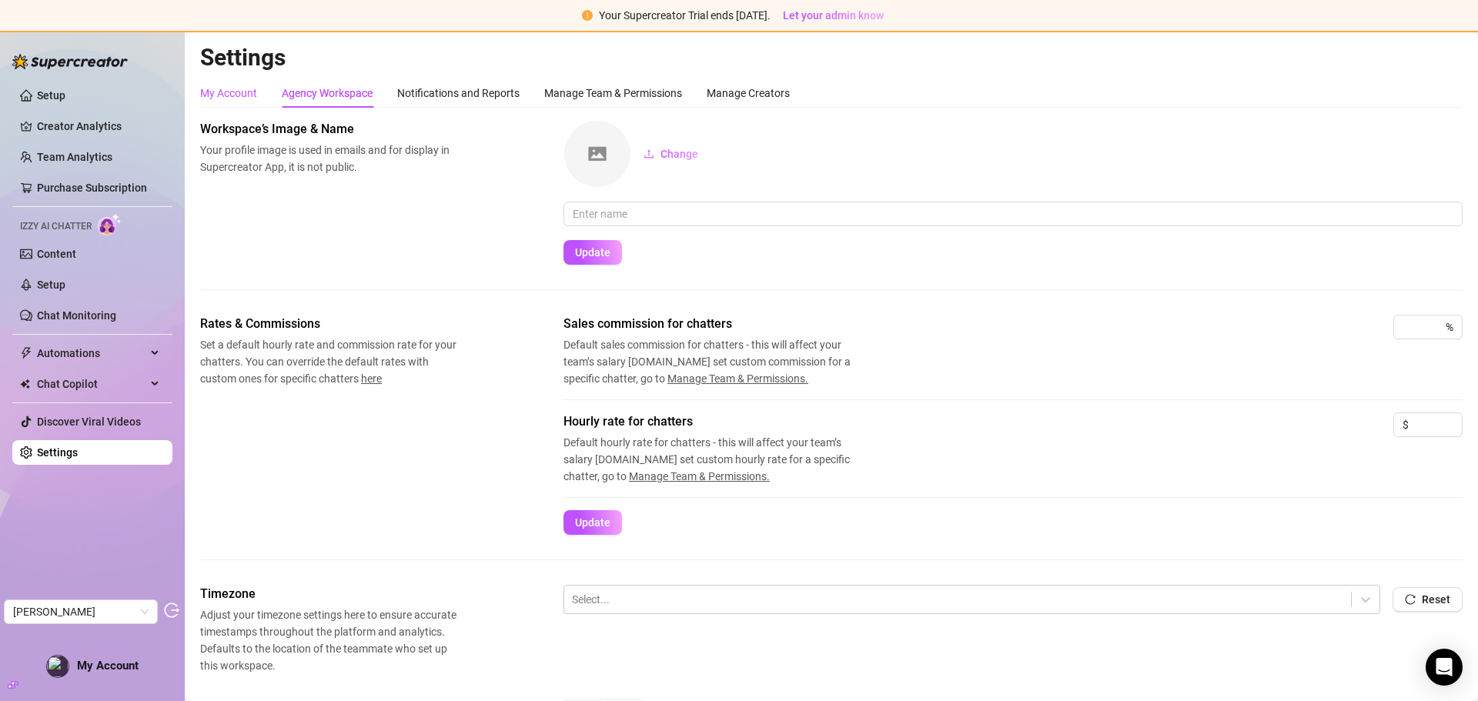
click at [219, 89] on div "My Account" at bounding box center [228, 93] width 57 height 17
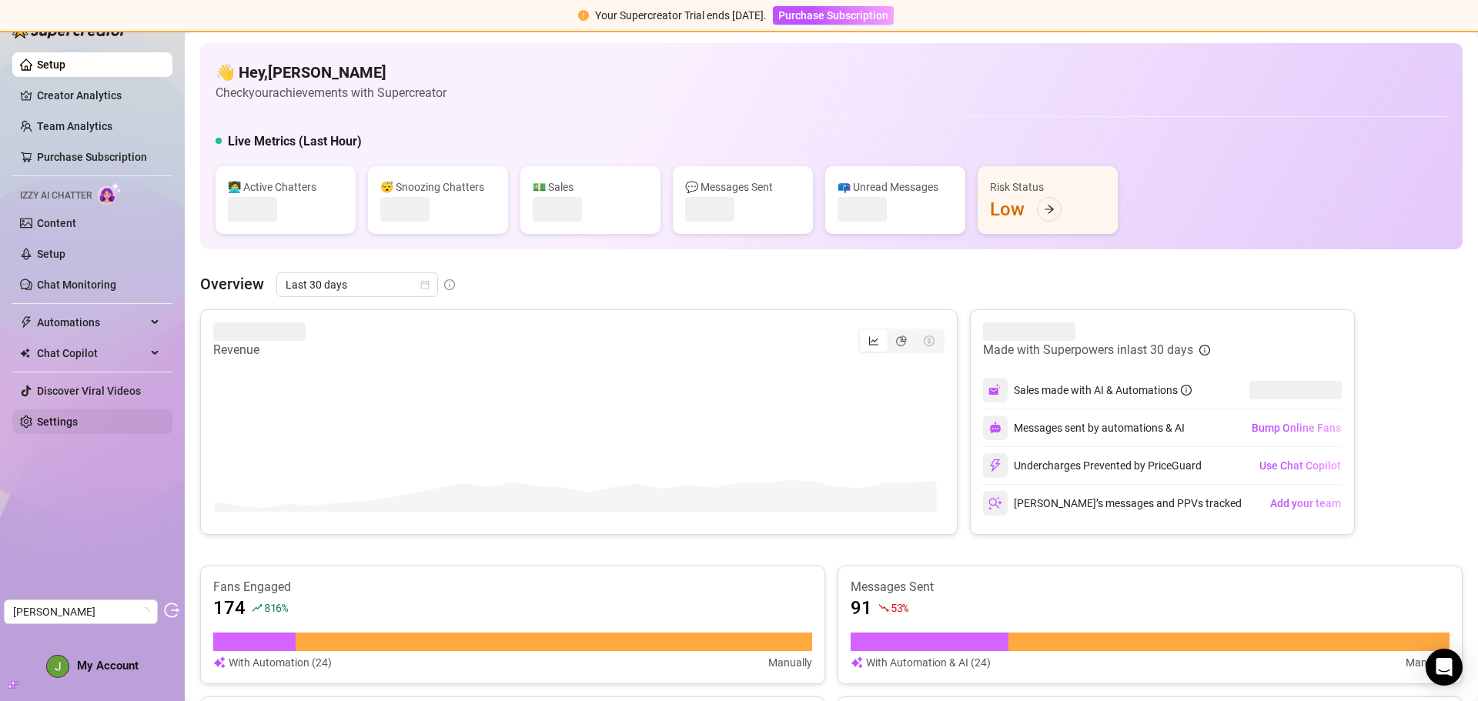
click at [72, 418] on link "Settings" at bounding box center [57, 422] width 41 height 12
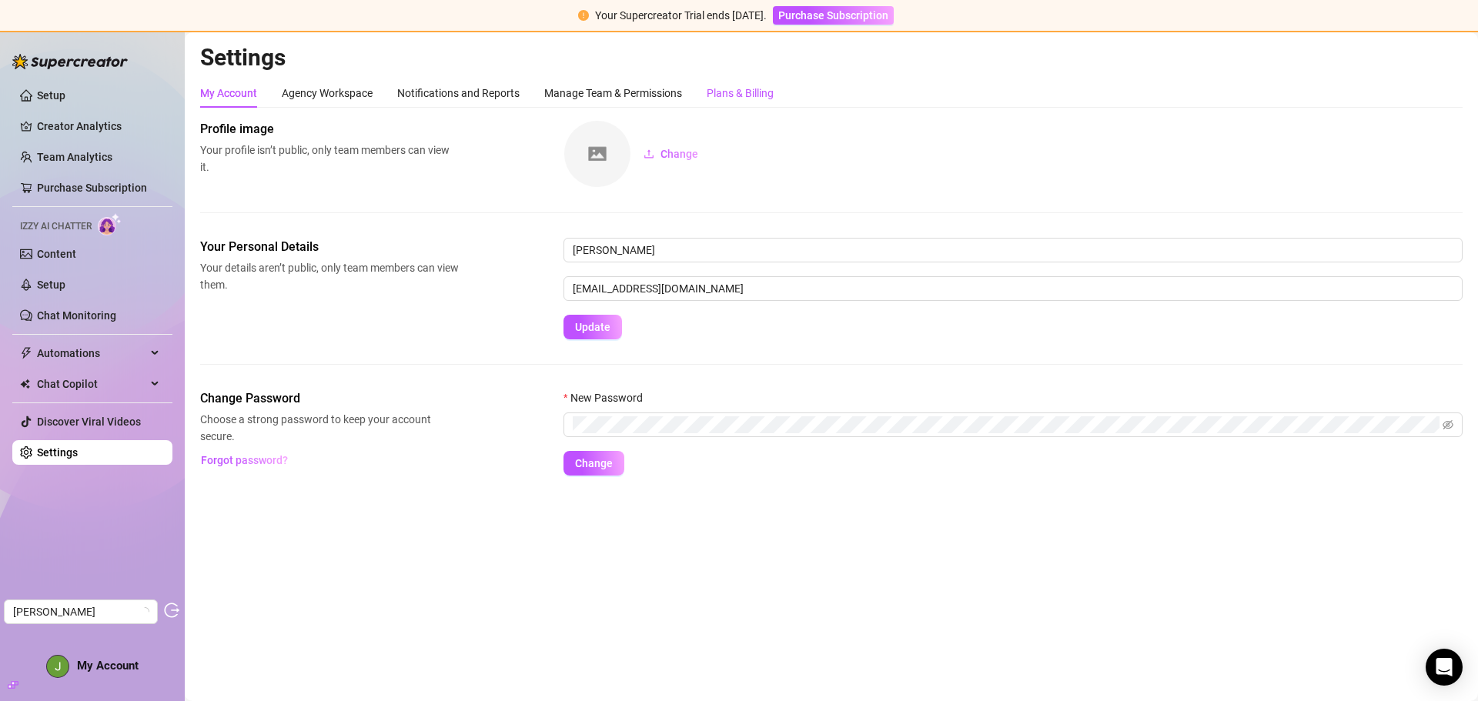
click at [748, 96] on div "Plans & Billing" at bounding box center [740, 93] width 67 height 17
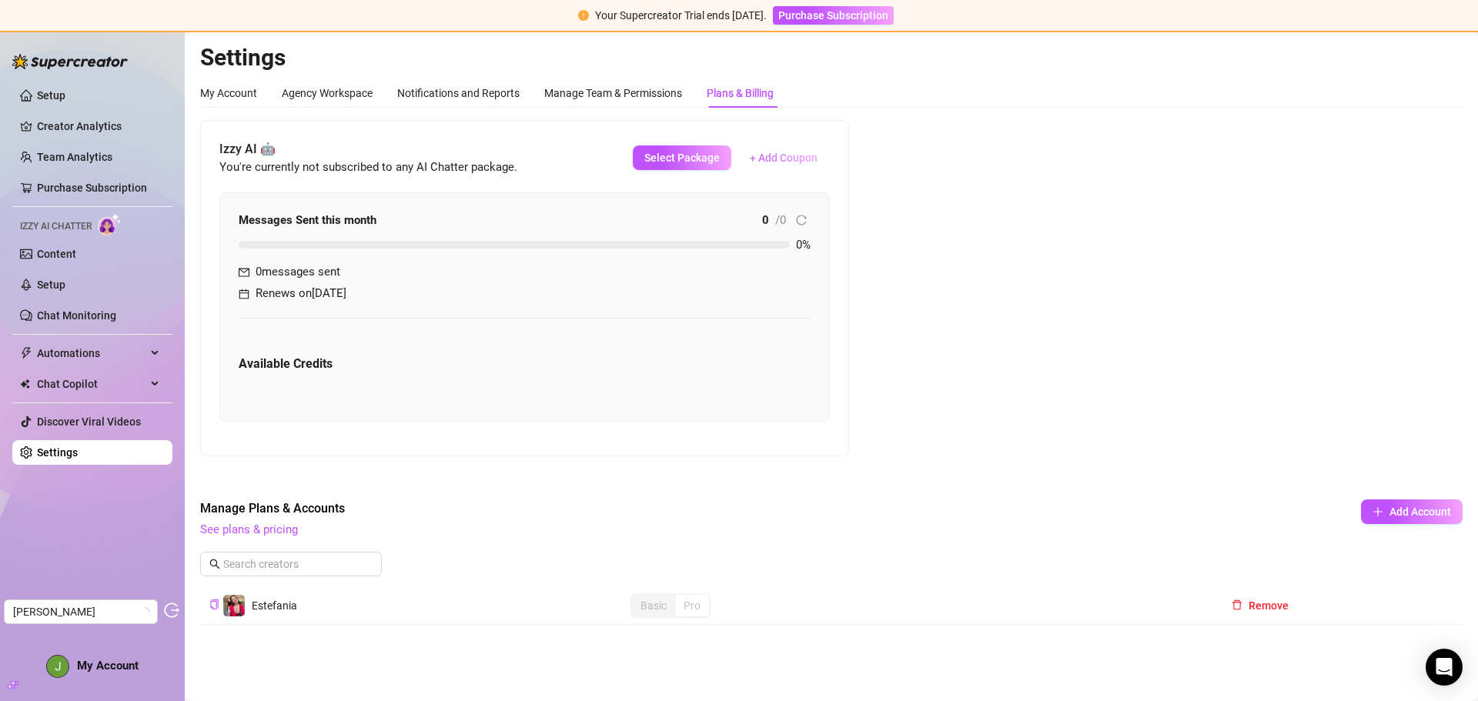
click at [782, 164] on span "+ Add Coupon" at bounding box center [784, 158] width 68 height 12
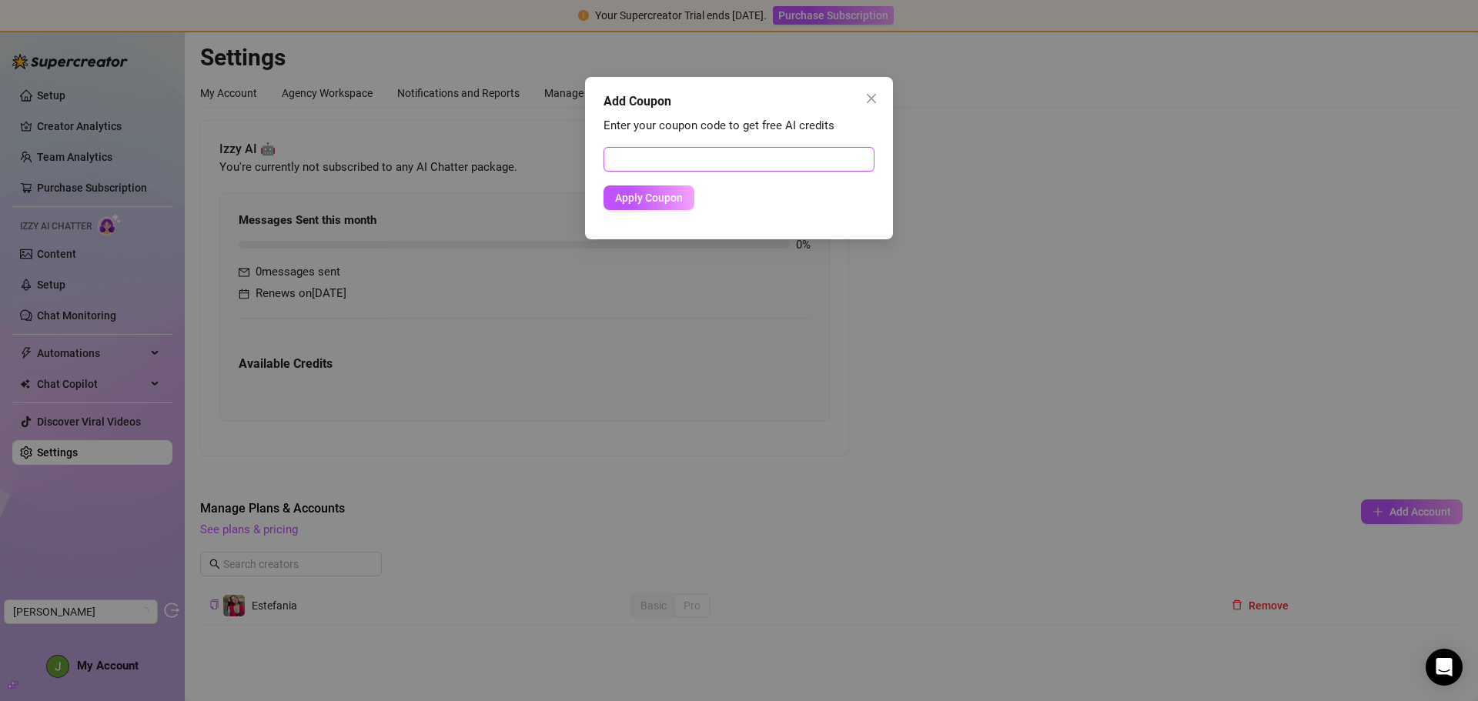
click at [685, 160] on input "text" at bounding box center [739, 159] width 271 height 25
paste input "EF99372600RS0J52OAE9"
type input "EF99372600RS0J52OAE9"
click at [645, 205] on button "Apply Coupon" at bounding box center [649, 198] width 91 height 25
